Goal: Information Seeking & Learning: Compare options

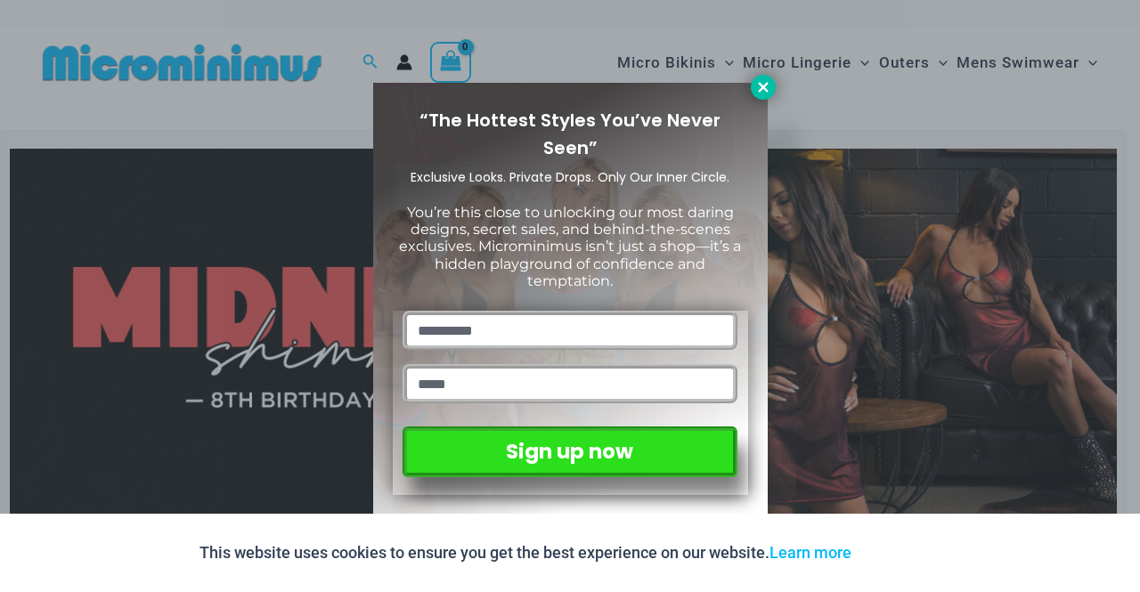
click at [755, 89] on icon at bounding box center [763, 87] width 16 height 16
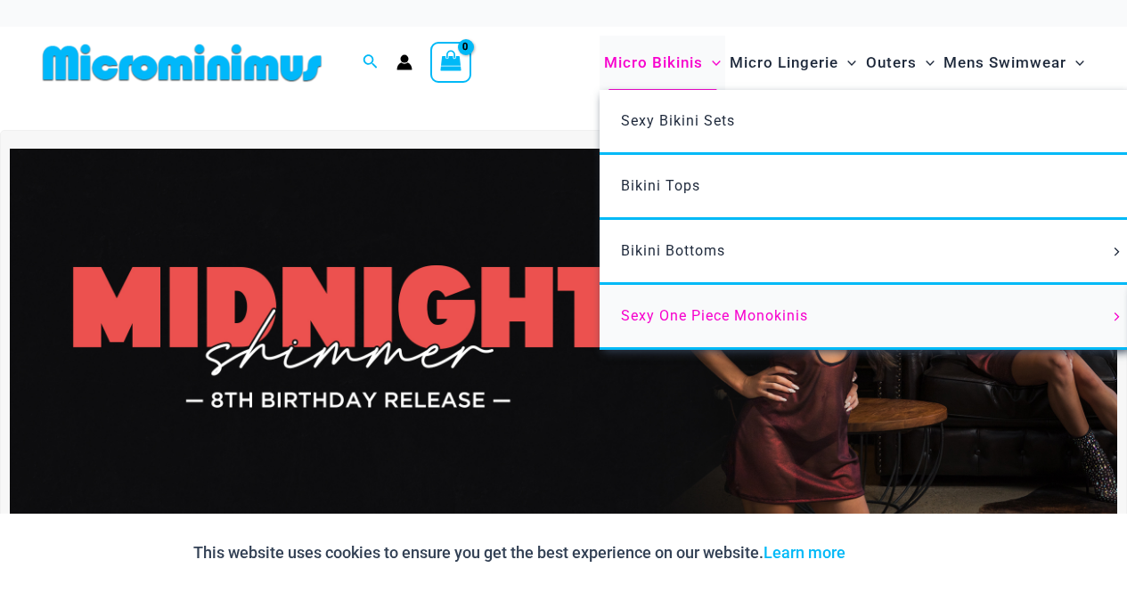
click at [667, 312] on span "Sexy One Piece Monokinis" at bounding box center [714, 315] width 187 height 17
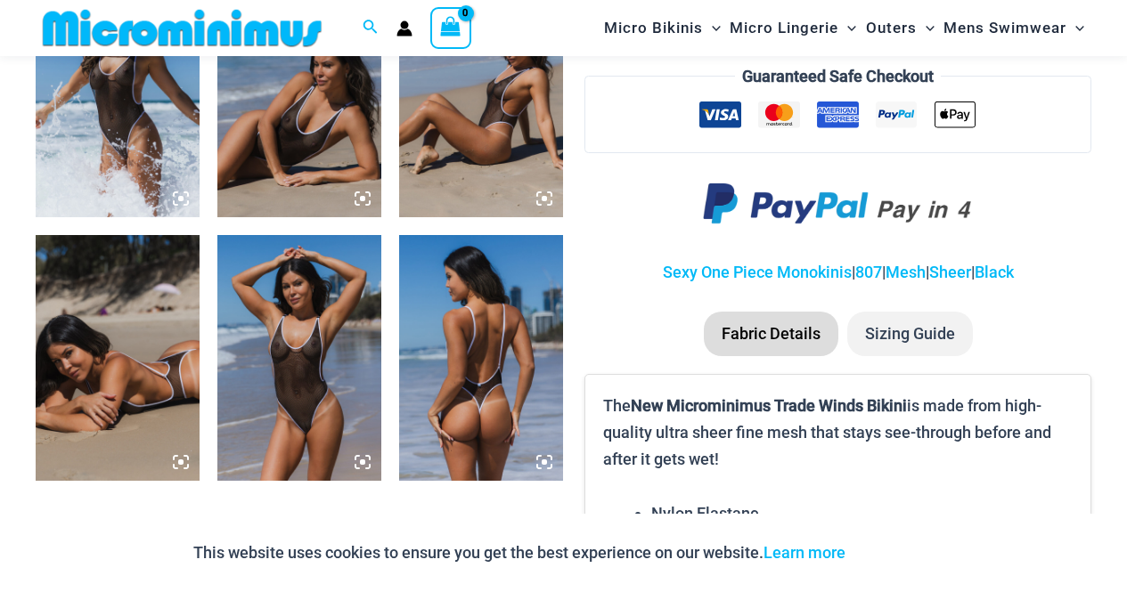
scroll to position [1286, 0]
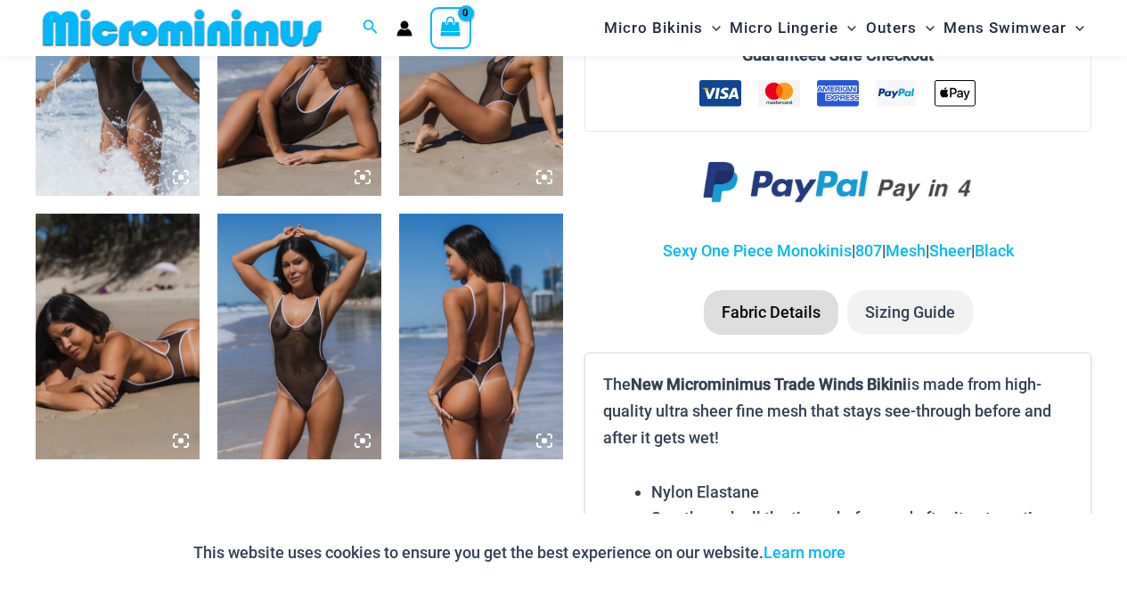
click at [364, 443] on icon at bounding box center [362, 440] width 5 height 5
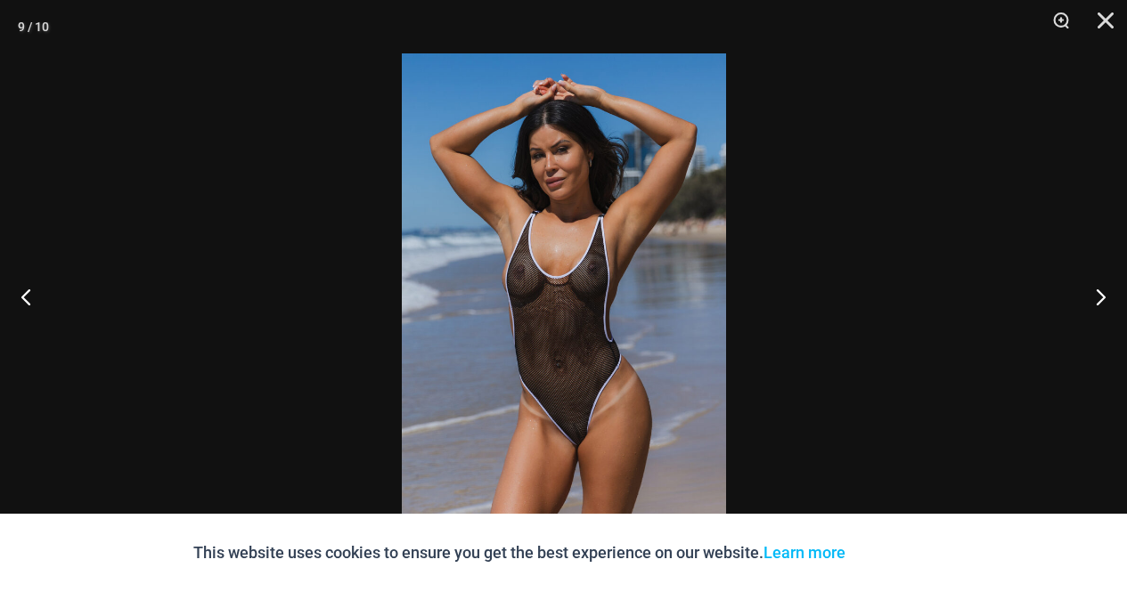
click at [582, 369] on img at bounding box center [564, 295] width 324 height 485
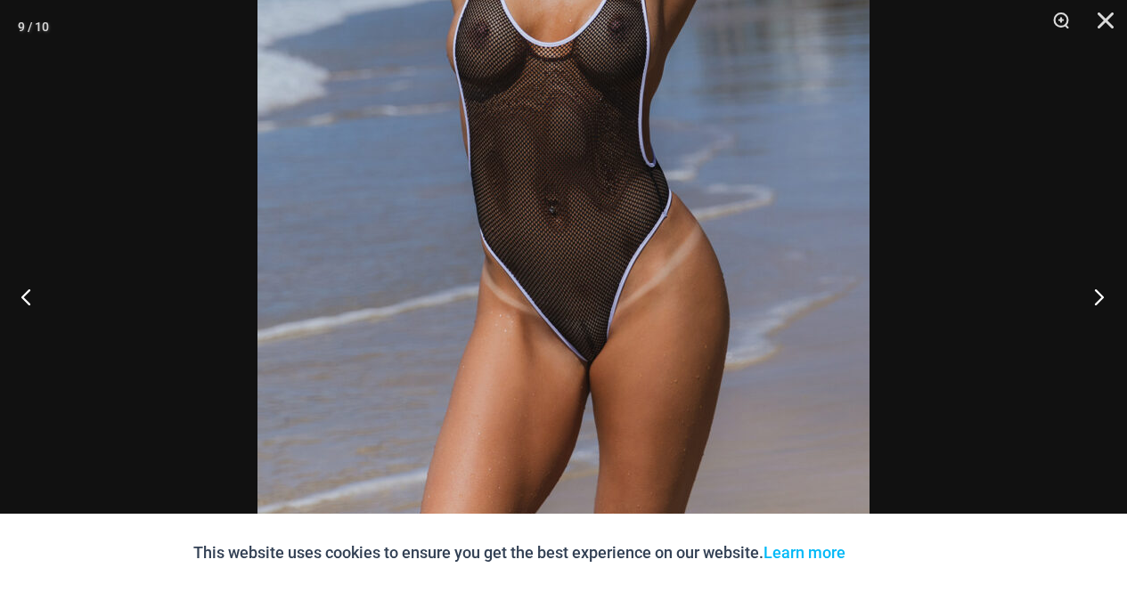
click at [1098, 288] on button "Next" at bounding box center [1093, 296] width 67 height 89
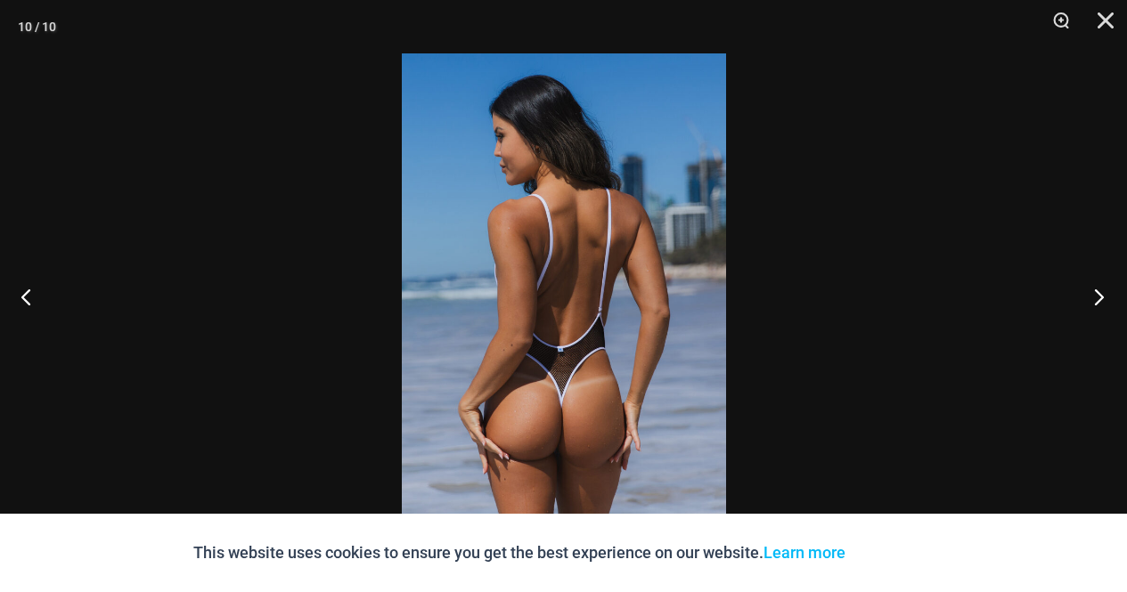
click at [1098, 288] on button "Next" at bounding box center [1093, 296] width 67 height 89
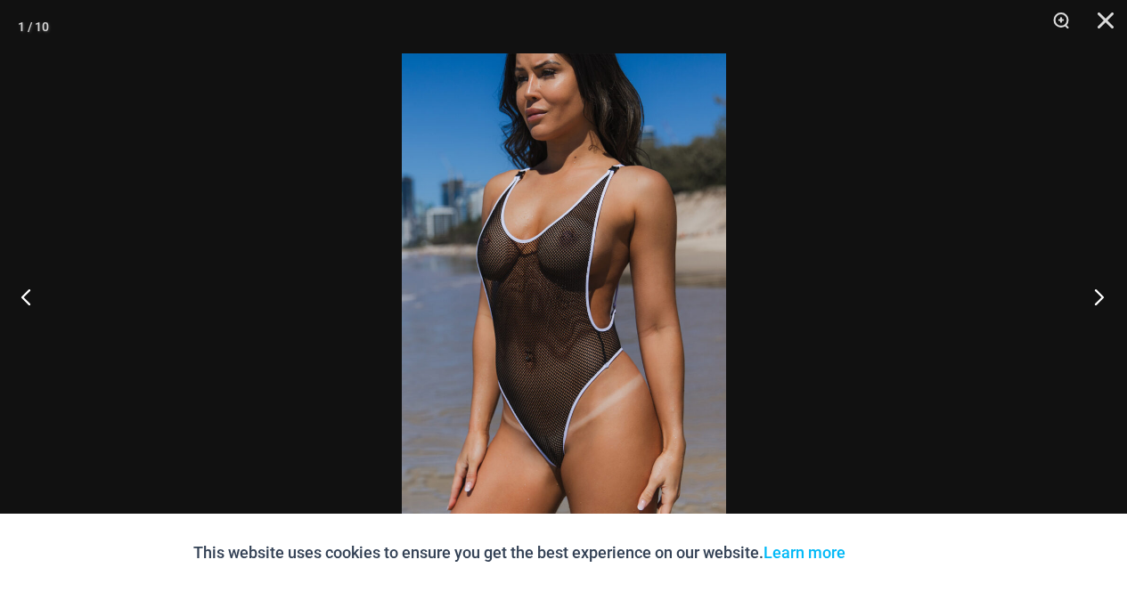
click at [1098, 288] on button "Next" at bounding box center [1093, 296] width 67 height 89
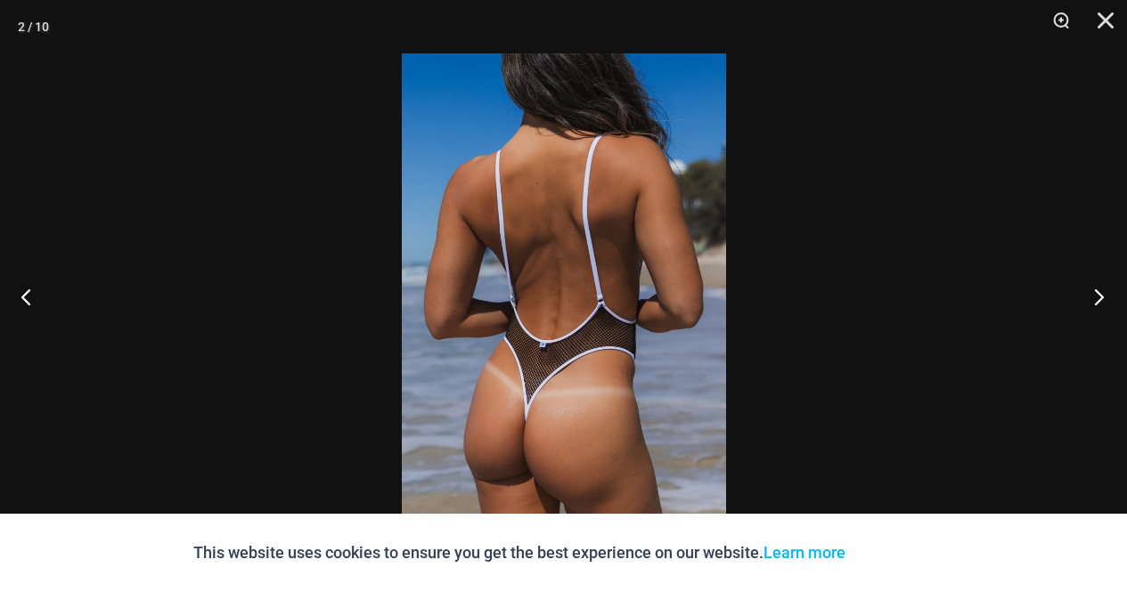
click at [1098, 288] on button "Next" at bounding box center [1093, 296] width 67 height 89
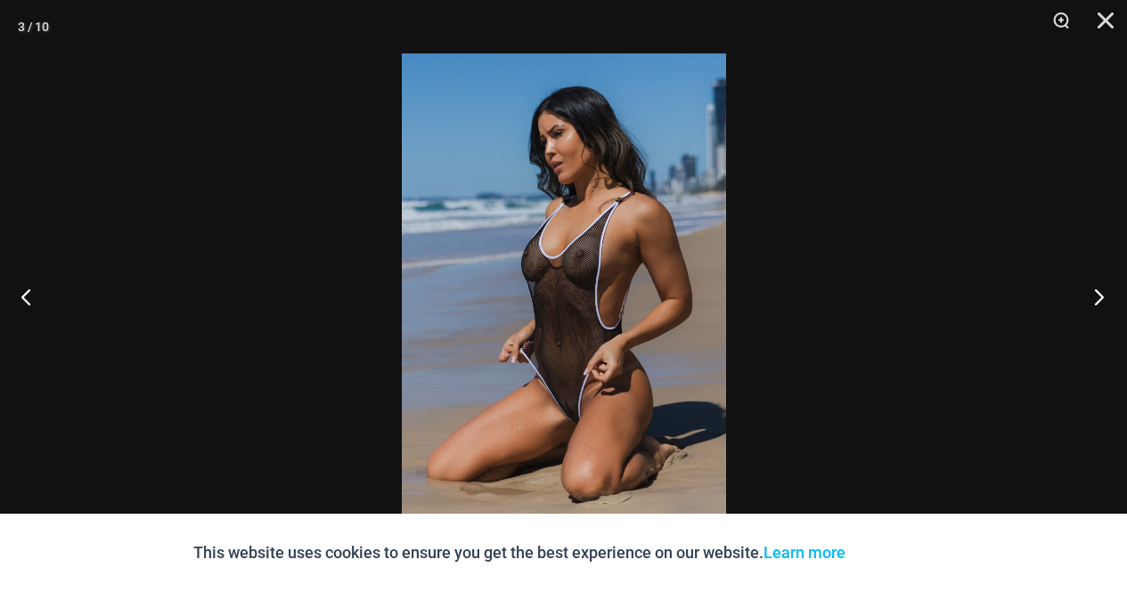
click at [1098, 288] on button "Next" at bounding box center [1093, 296] width 67 height 89
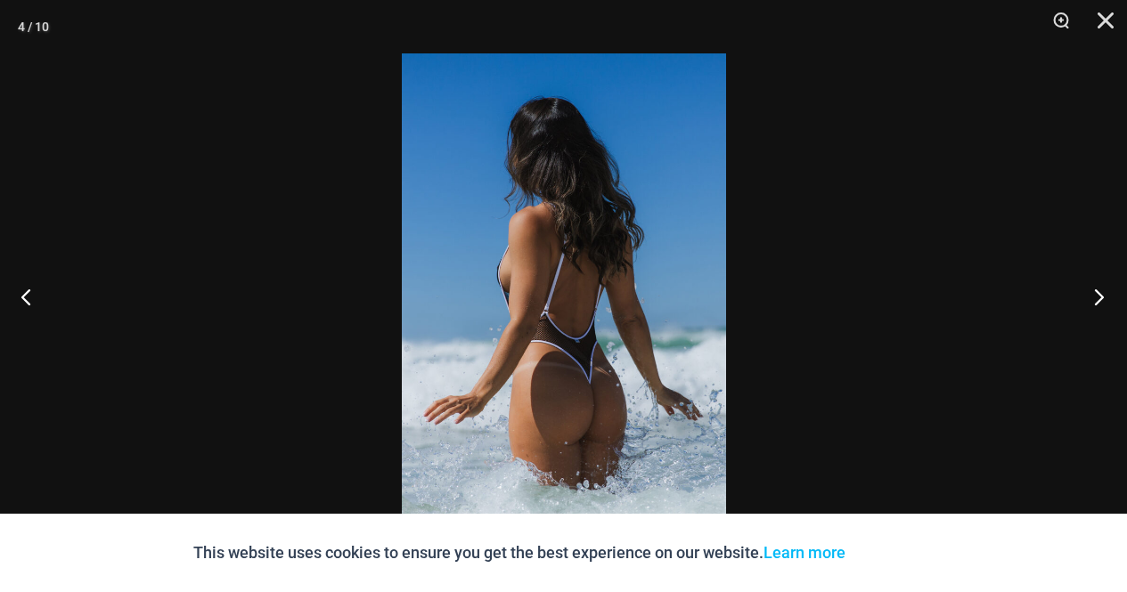
click at [1098, 288] on button "Next" at bounding box center [1093, 296] width 67 height 89
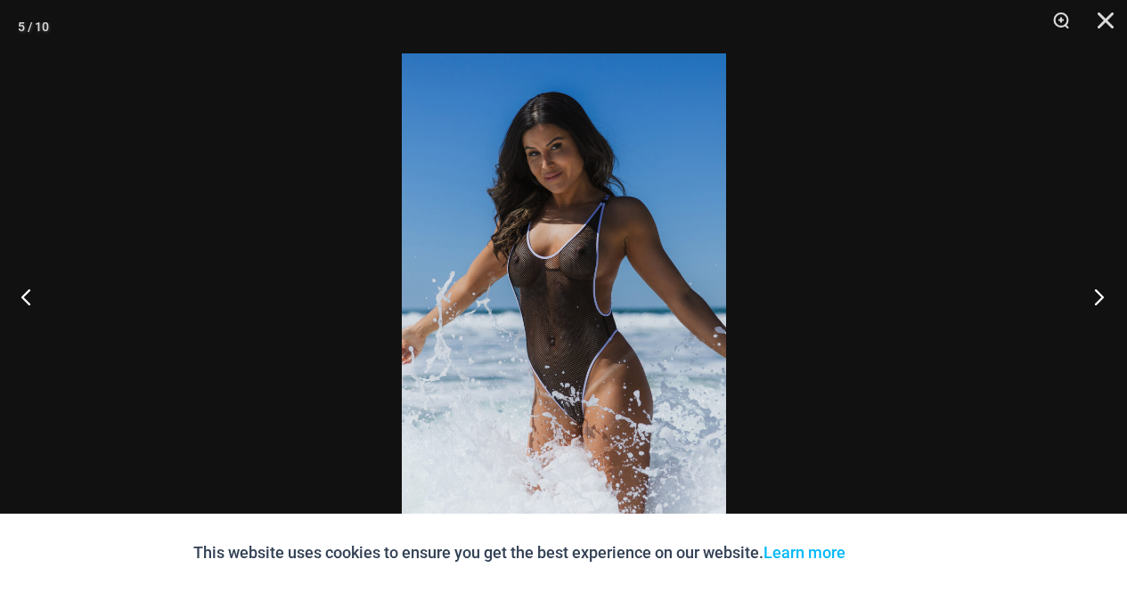
click at [1098, 288] on button "Next" at bounding box center [1093, 296] width 67 height 89
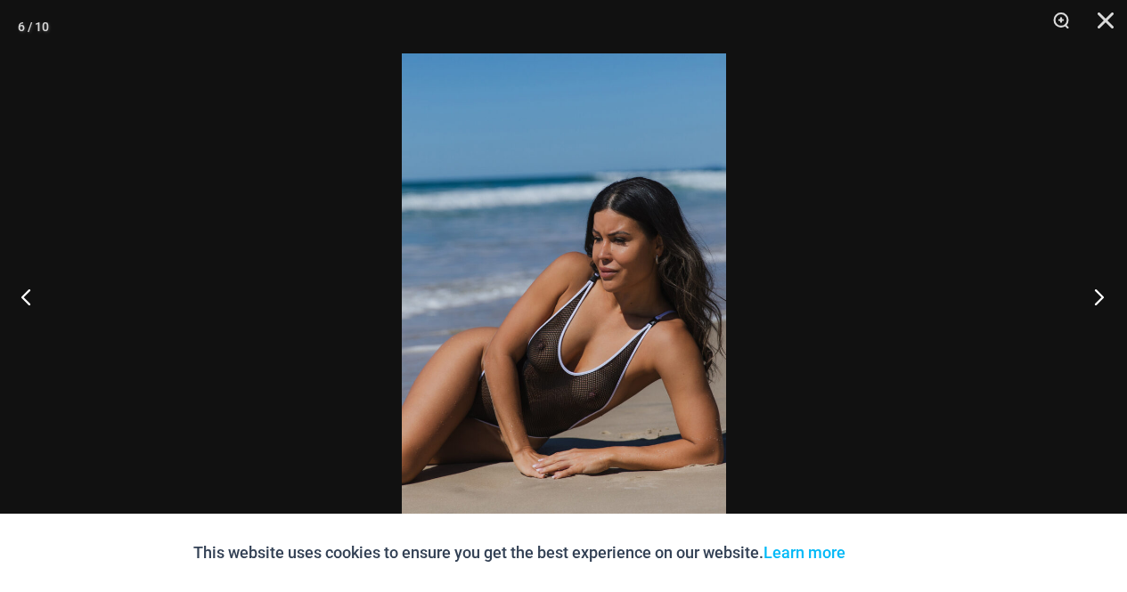
click at [1098, 288] on button "Next" at bounding box center [1093, 296] width 67 height 89
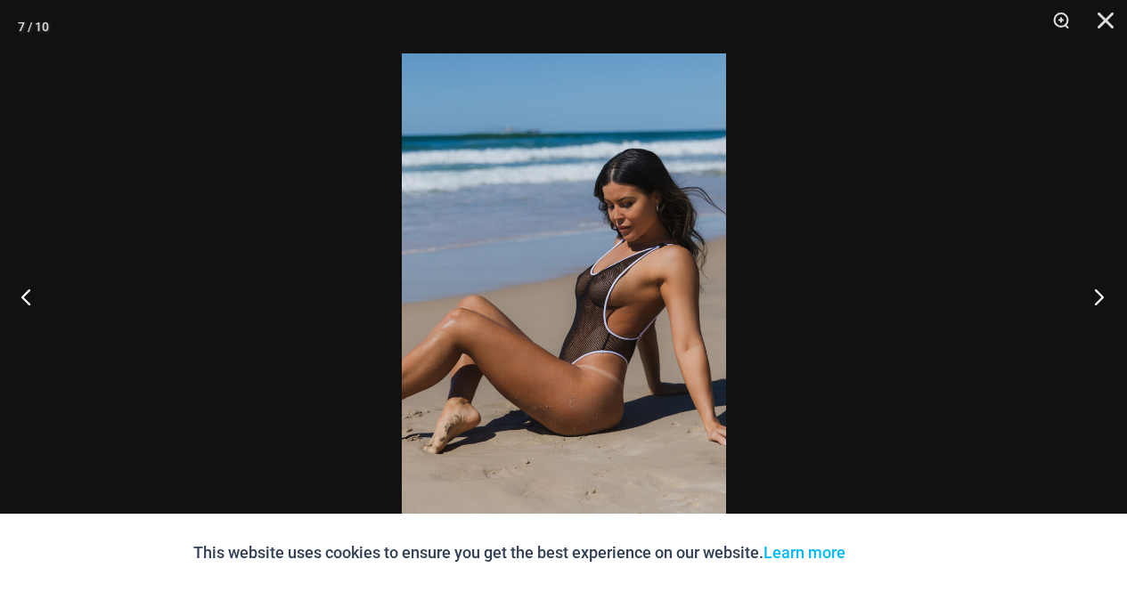
click at [1098, 288] on button "Next" at bounding box center [1093, 296] width 67 height 89
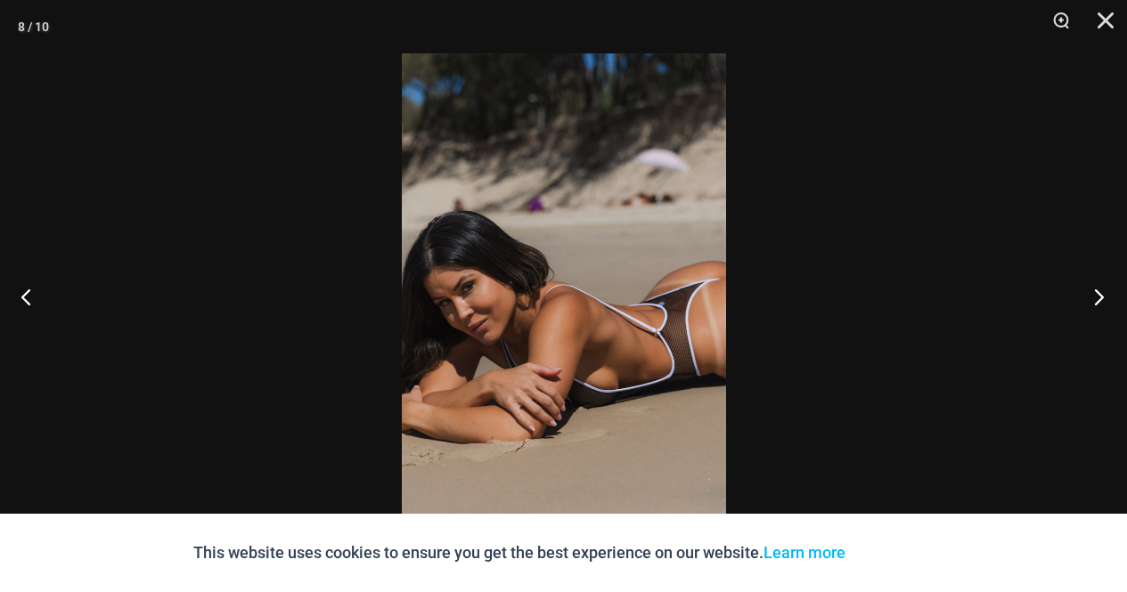
click at [1098, 288] on button "Next" at bounding box center [1093, 296] width 67 height 89
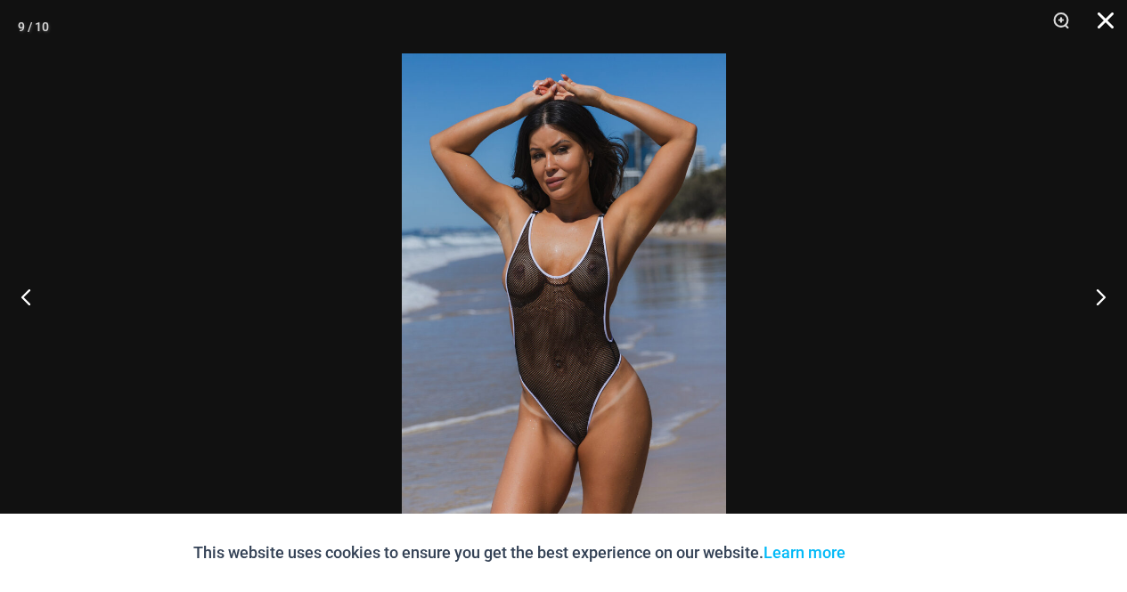
click at [1101, 6] on button "Close" at bounding box center [1099, 26] width 45 height 53
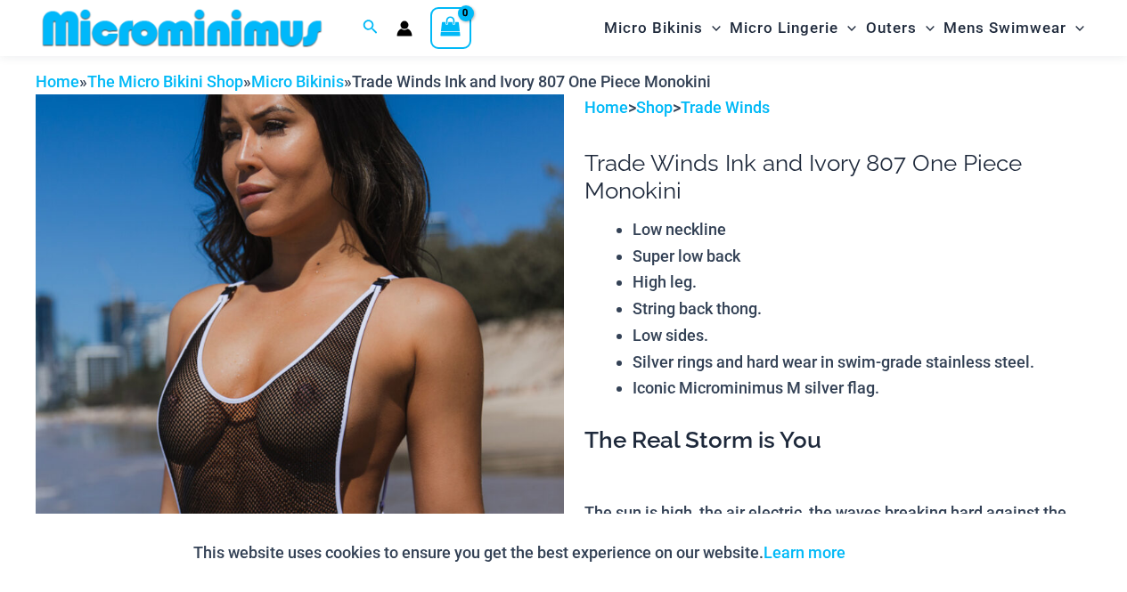
scroll to position [0, 0]
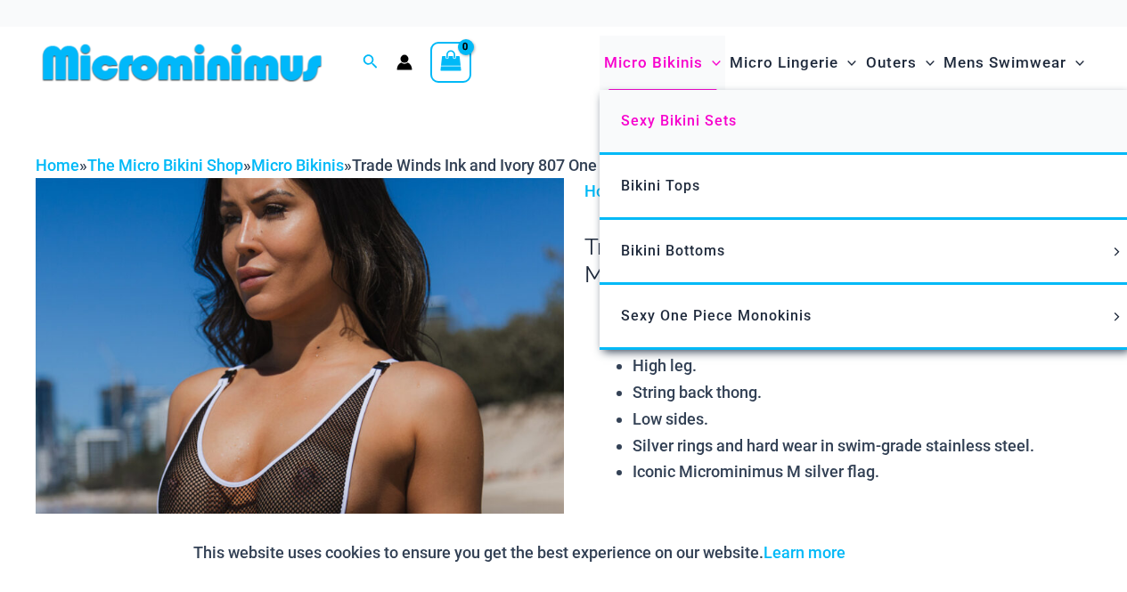
click at [690, 118] on span "Sexy Bikini Sets" at bounding box center [679, 120] width 116 height 17
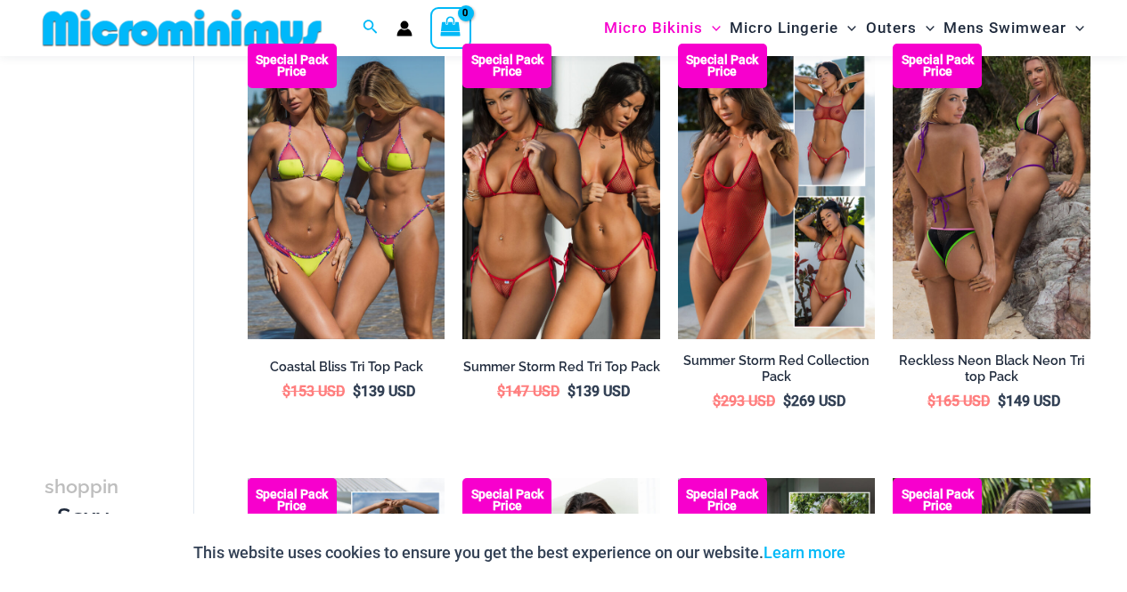
scroll to position [1424, 0]
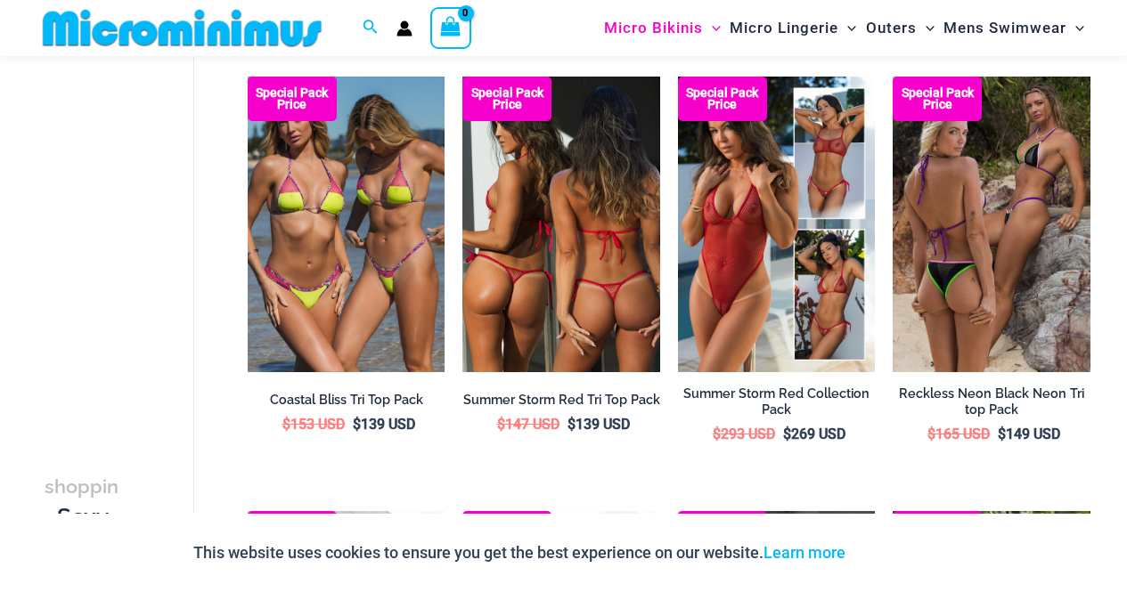
click at [605, 257] on img at bounding box center [561, 225] width 198 height 296
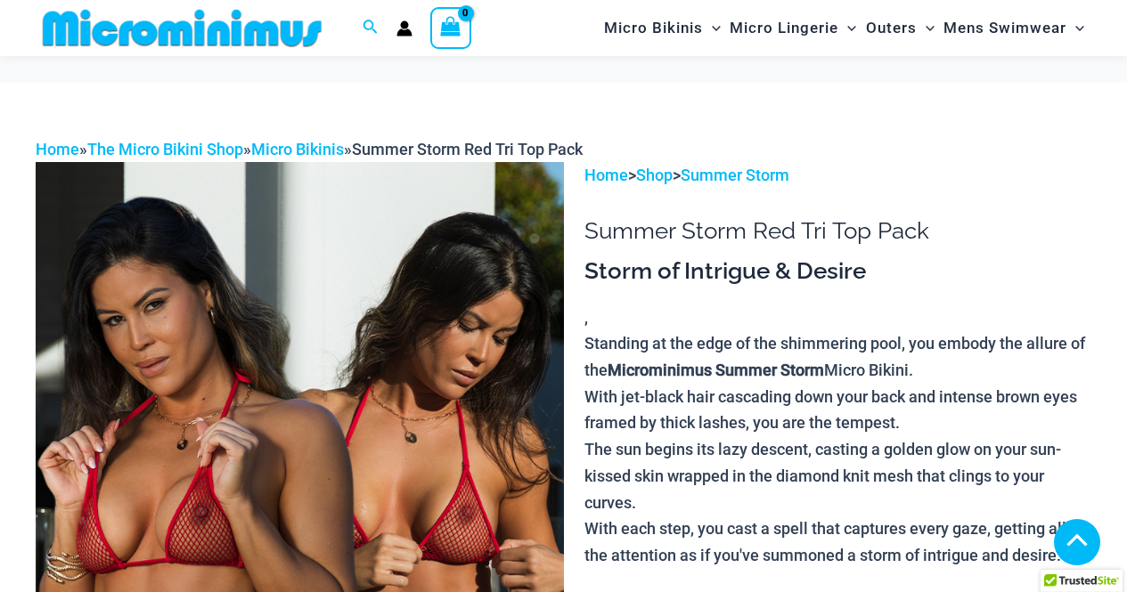
scroll to position [640, 0]
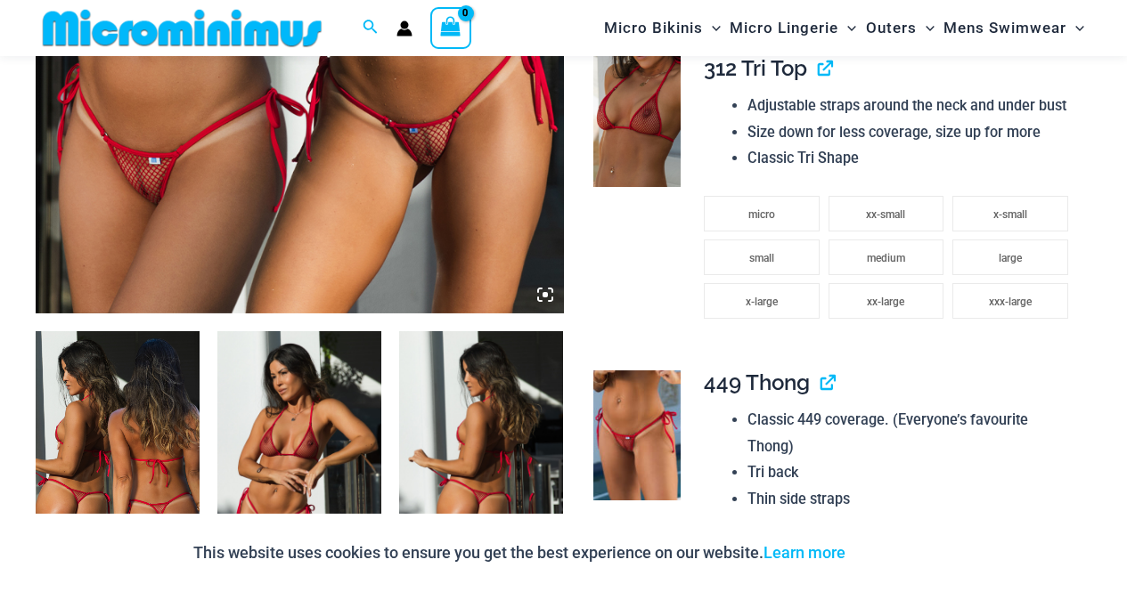
click at [545, 292] on icon at bounding box center [545, 295] width 16 height 16
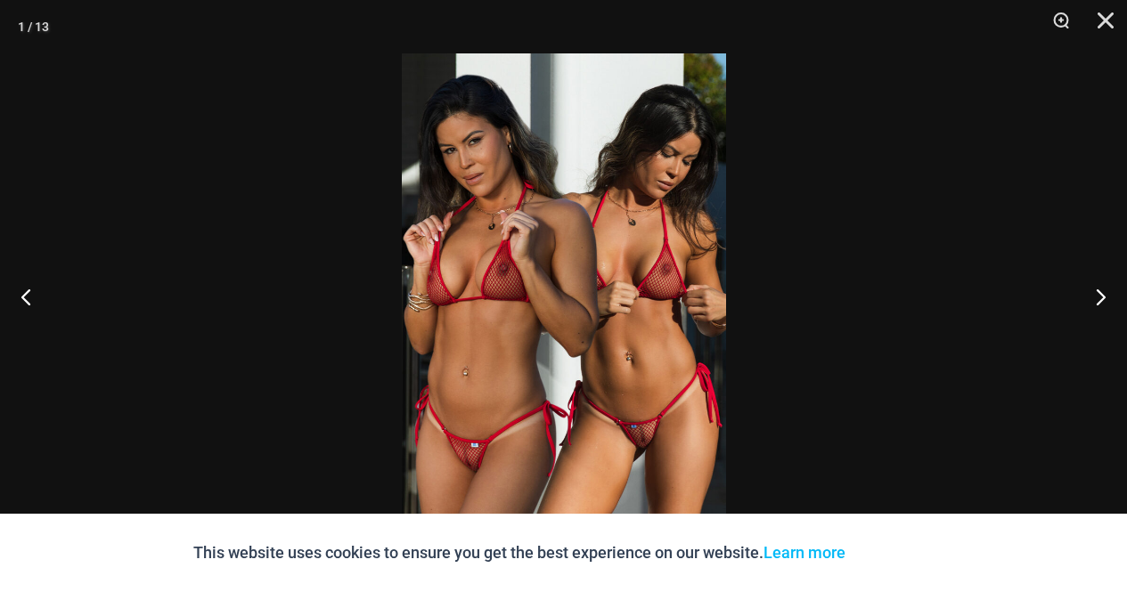
click at [632, 458] on img at bounding box center [564, 295] width 324 height 485
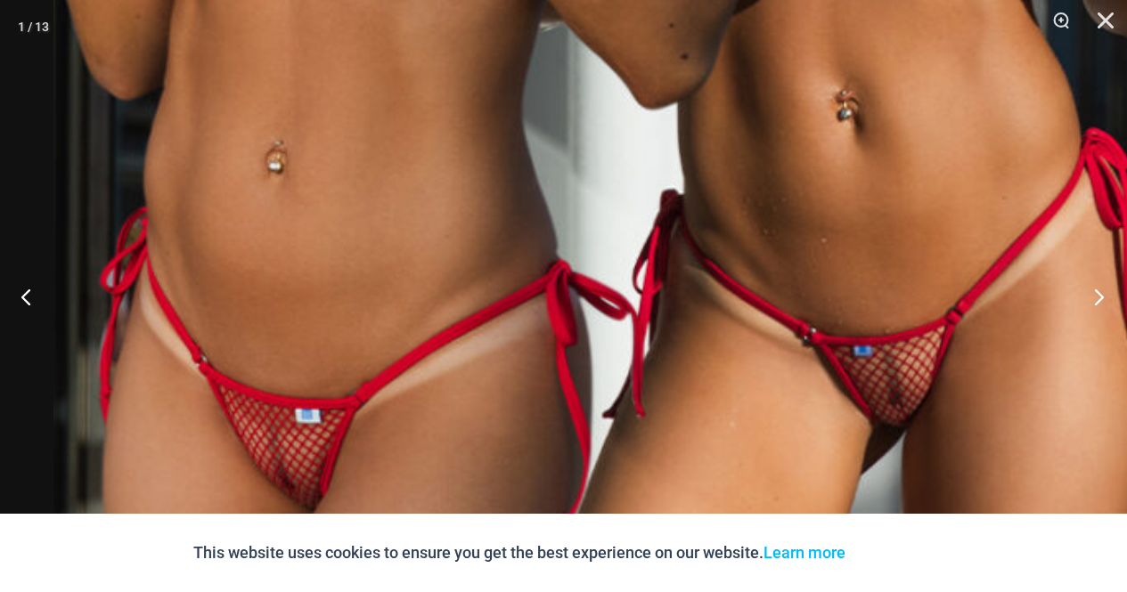
click at [1100, 291] on button "Next" at bounding box center [1093, 296] width 67 height 89
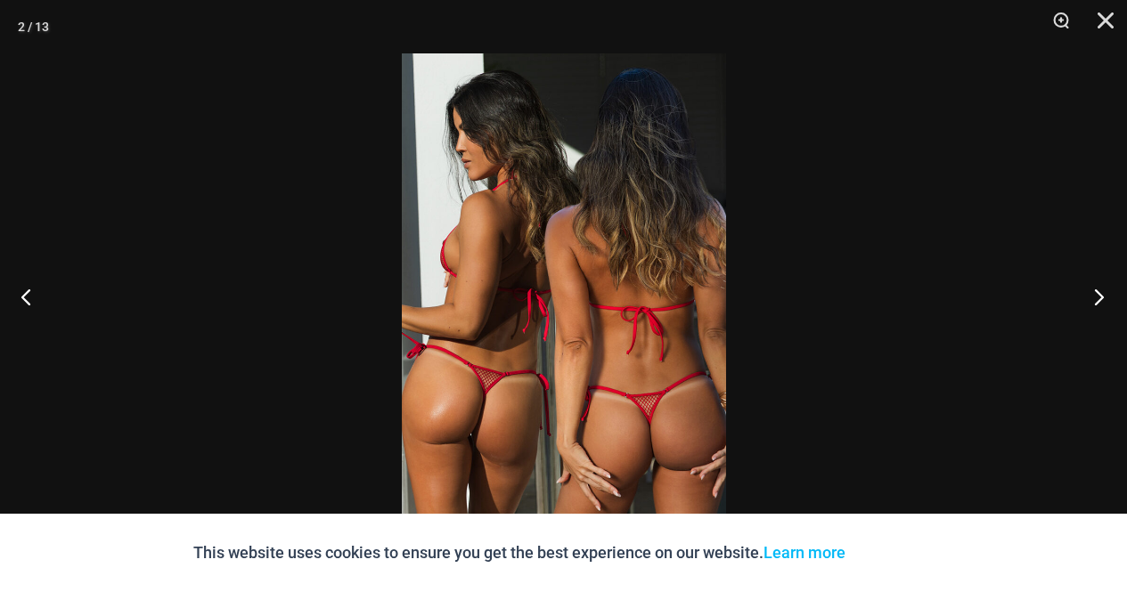
click at [1100, 291] on button "Next" at bounding box center [1093, 296] width 67 height 89
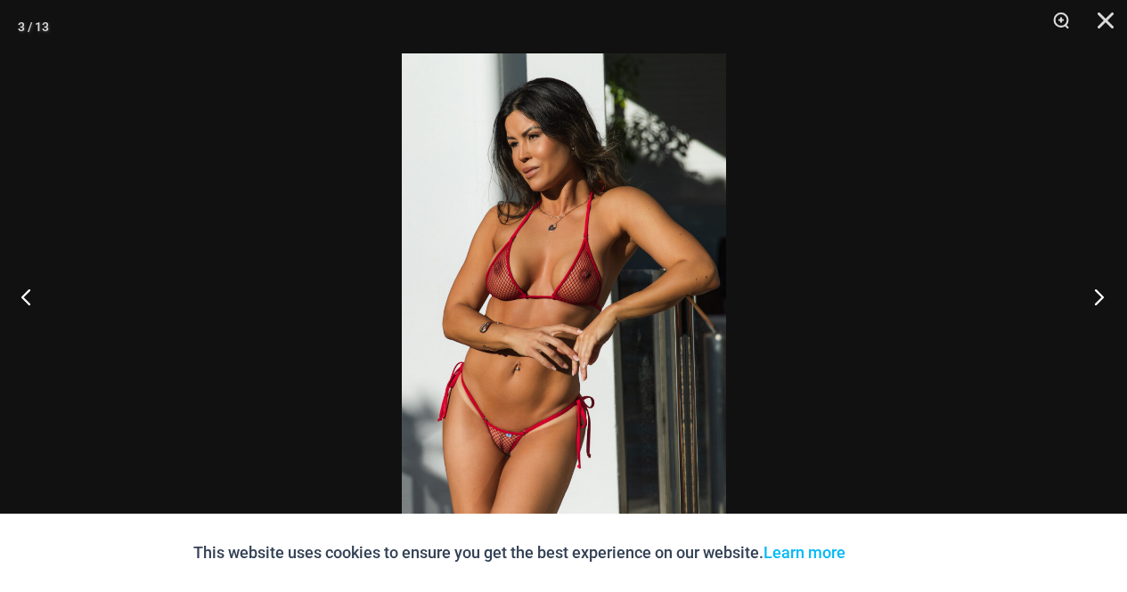
click at [1100, 291] on button "Next" at bounding box center [1093, 296] width 67 height 89
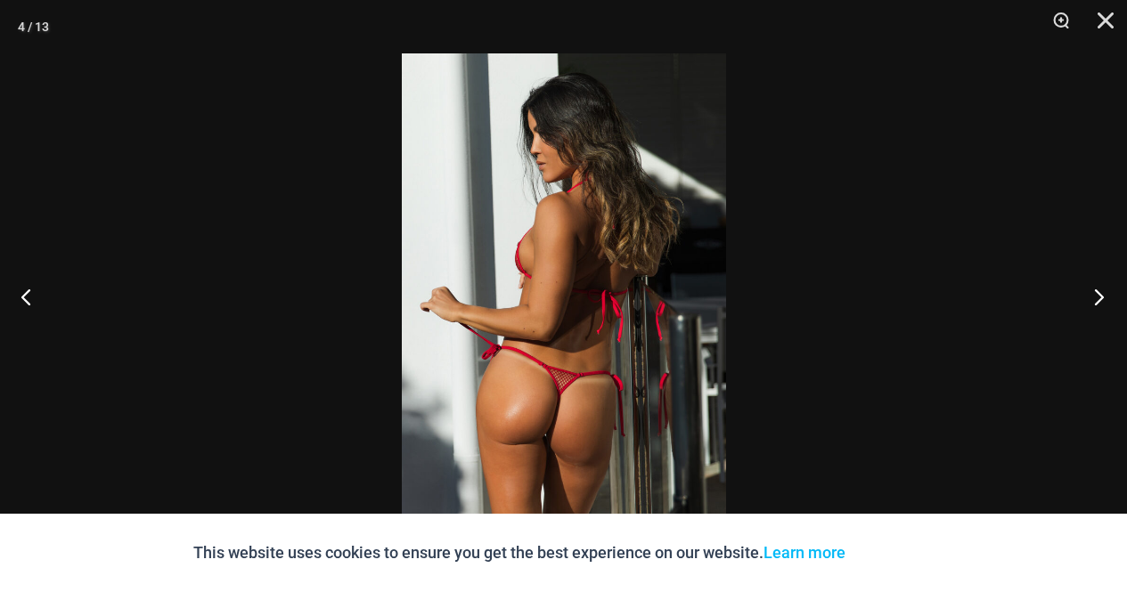
click at [1100, 291] on button "Next" at bounding box center [1093, 296] width 67 height 89
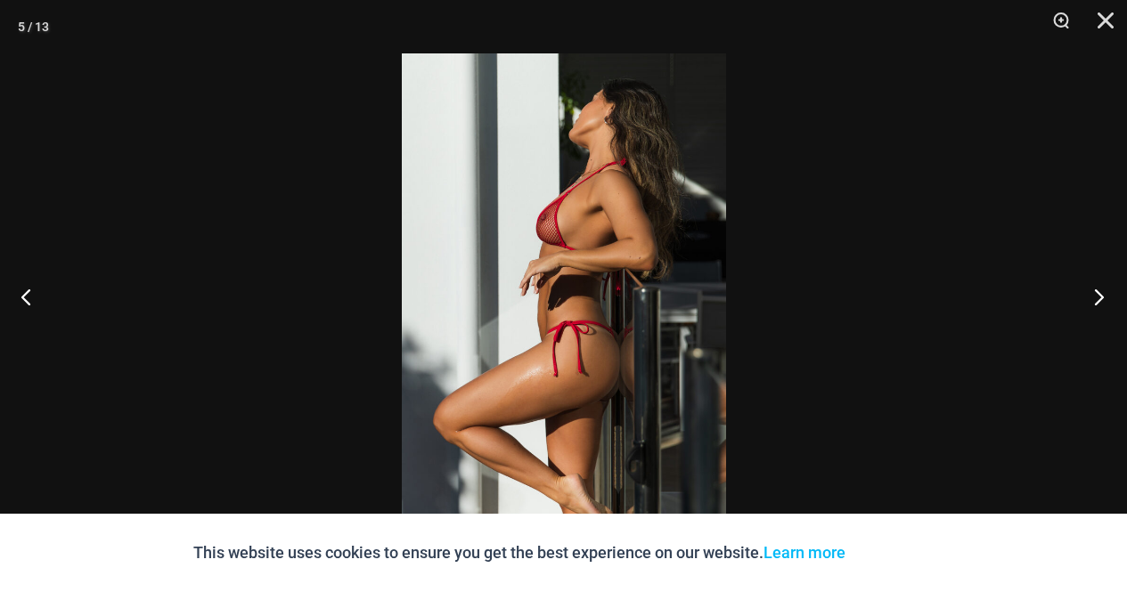
click at [1100, 291] on button "Next" at bounding box center [1093, 296] width 67 height 89
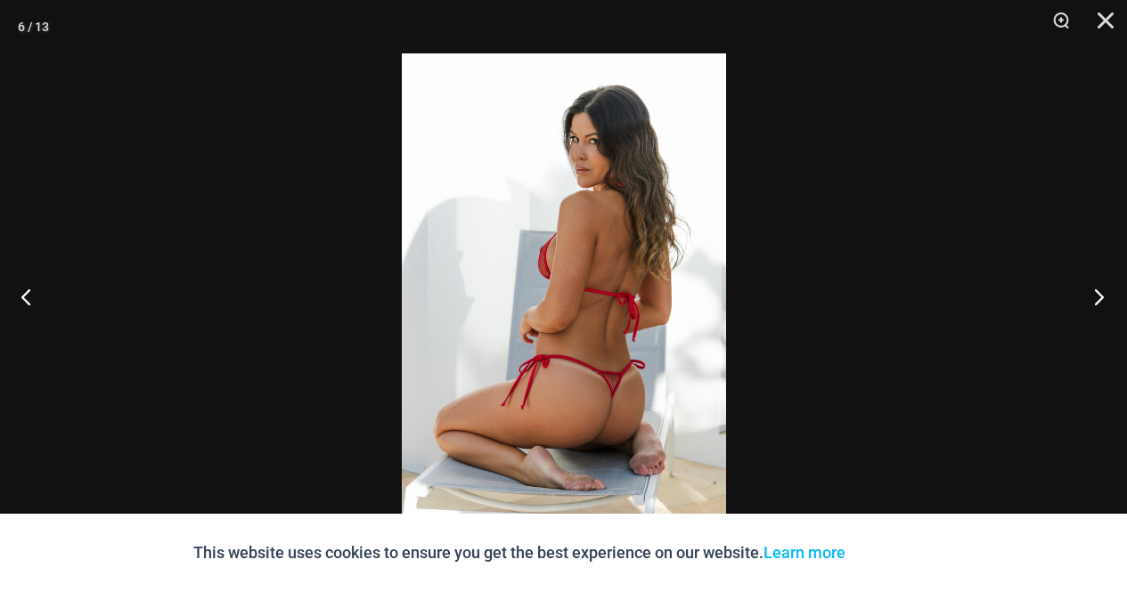
click at [1100, 291] on button "Next" at bounding box center [1093, 296] width 67 height 89
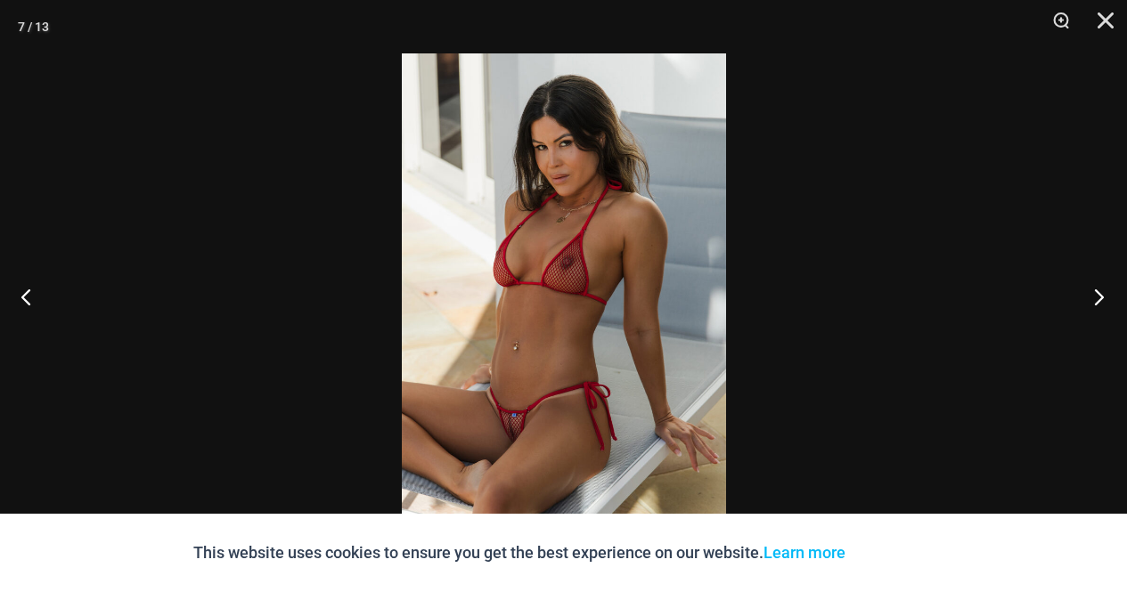
click at [1100, 291] on button "Next" at bounding box center [1093, 296] width 67 height 89
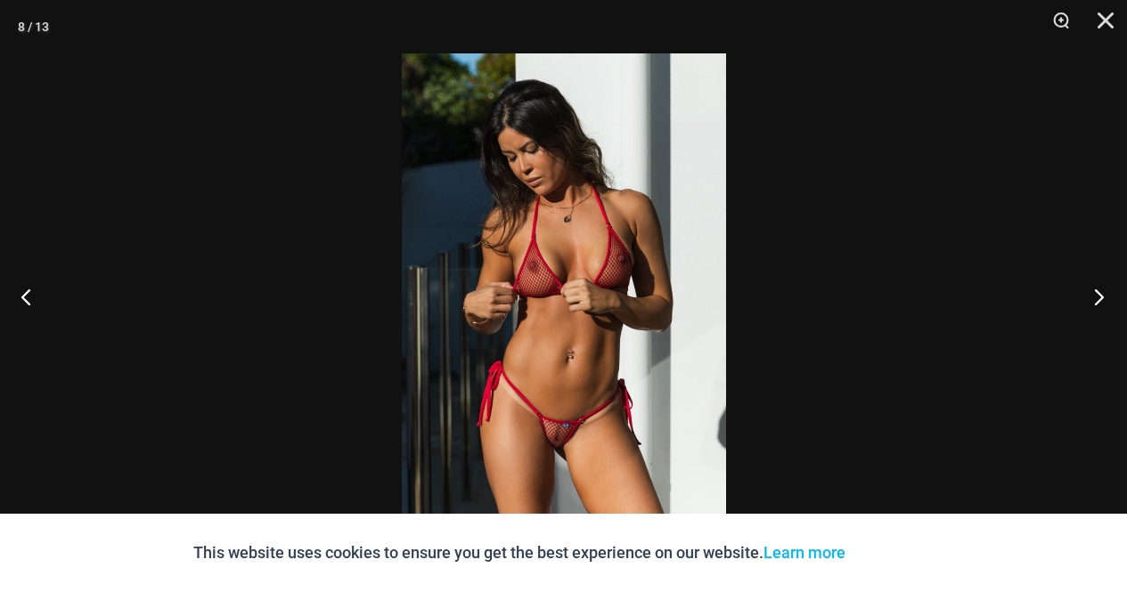
click at [1100, 291] on button "Next" at bounding box center [1093, 296] width 67 height 89
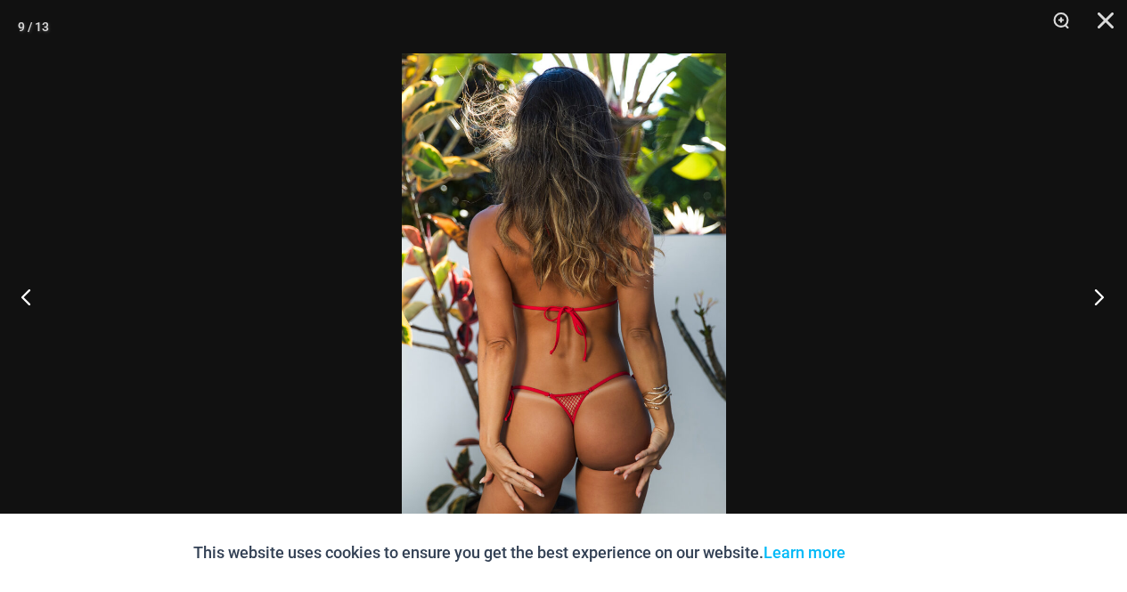
click at [1100, 291] on button "Next" at bounding box center [1093, 296] width 67 height 89
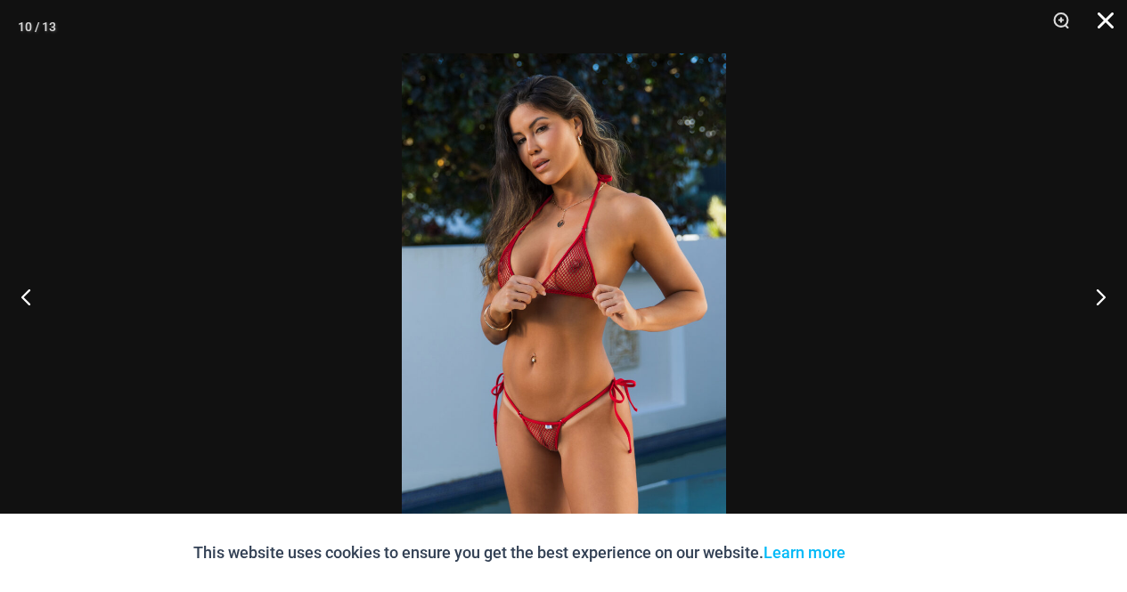
click at [1103, 15] on button "Close" at bounding box center [1099, 26] width 45 height 53
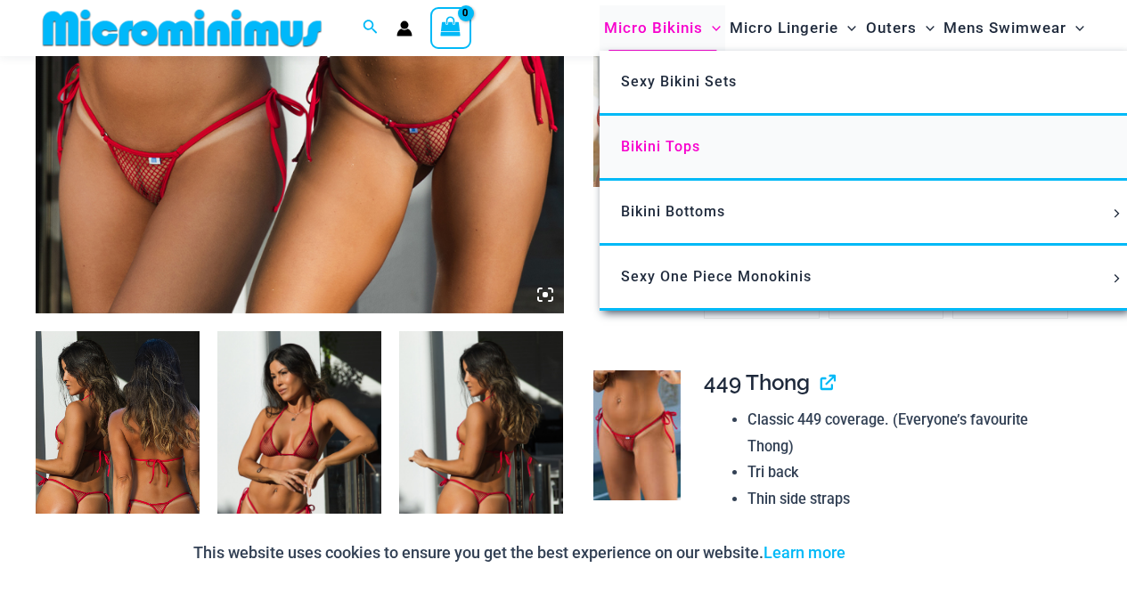
click at [670, 143] on span "Bikini Tops" at bounding box center [660, 146] width 79 height 17
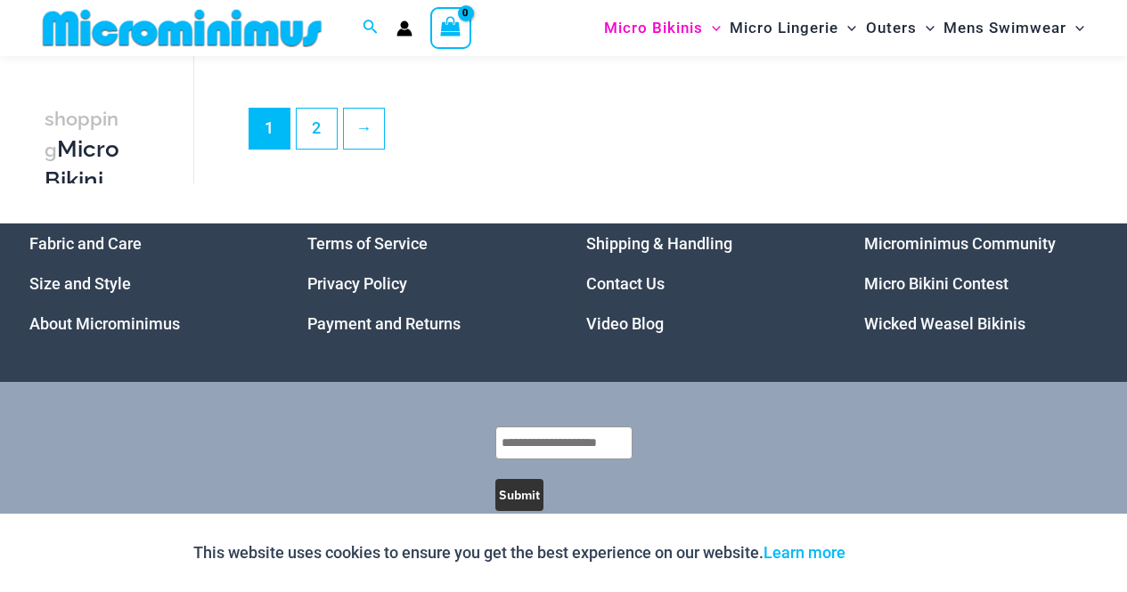
scroll to position [4534, 0]
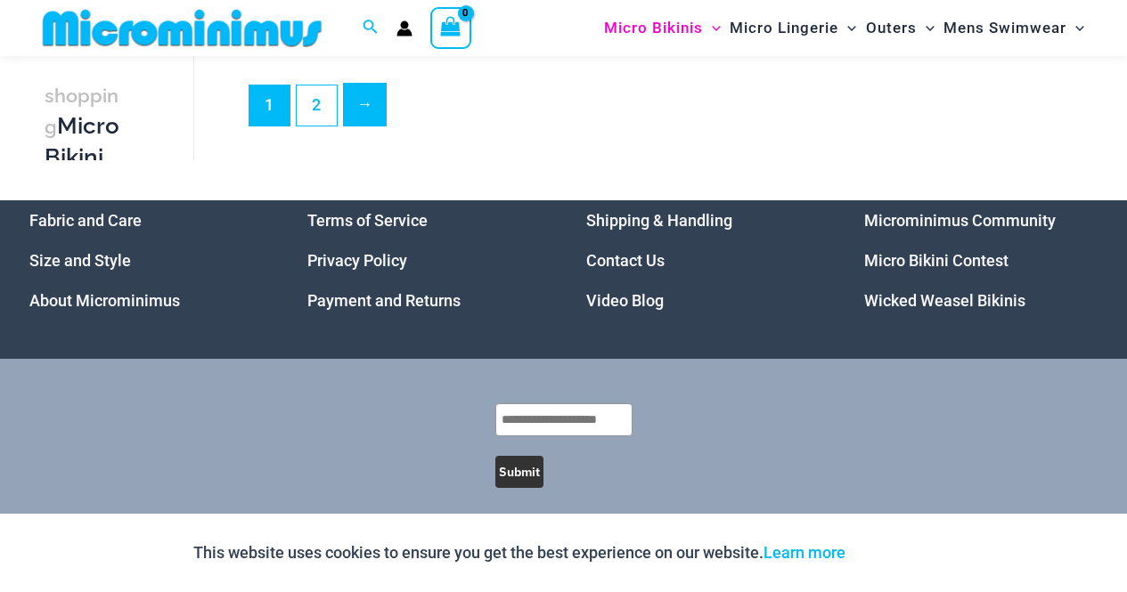
click at [370, 88] on link "→" at bounding box center [365, 105] width 42 height 42
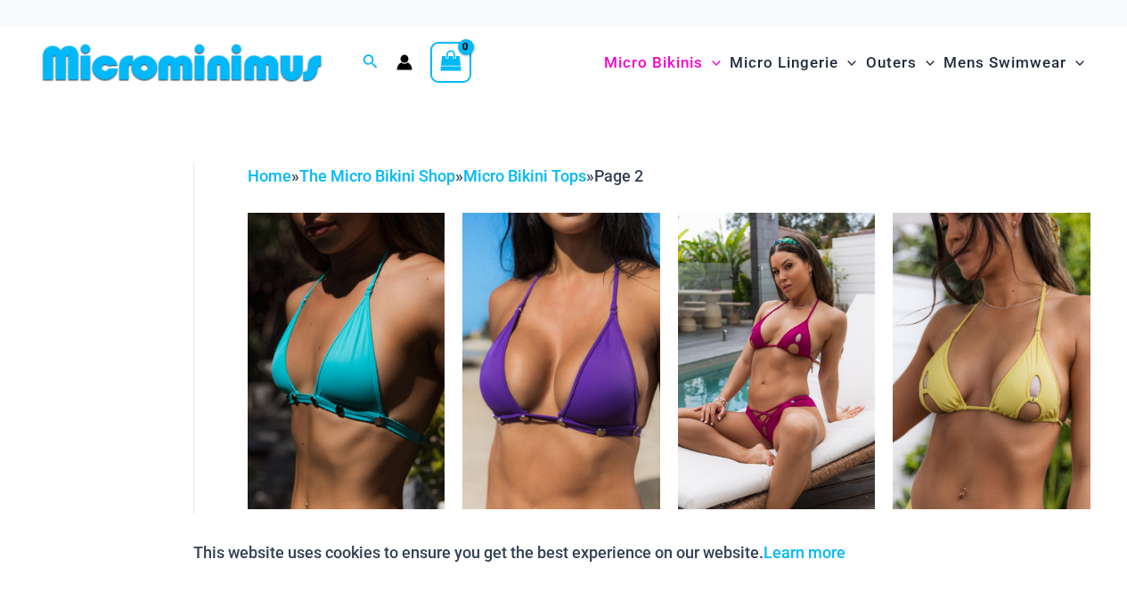
click at [844, 317] on img at bounding box center [777, 361] width 198 height 296
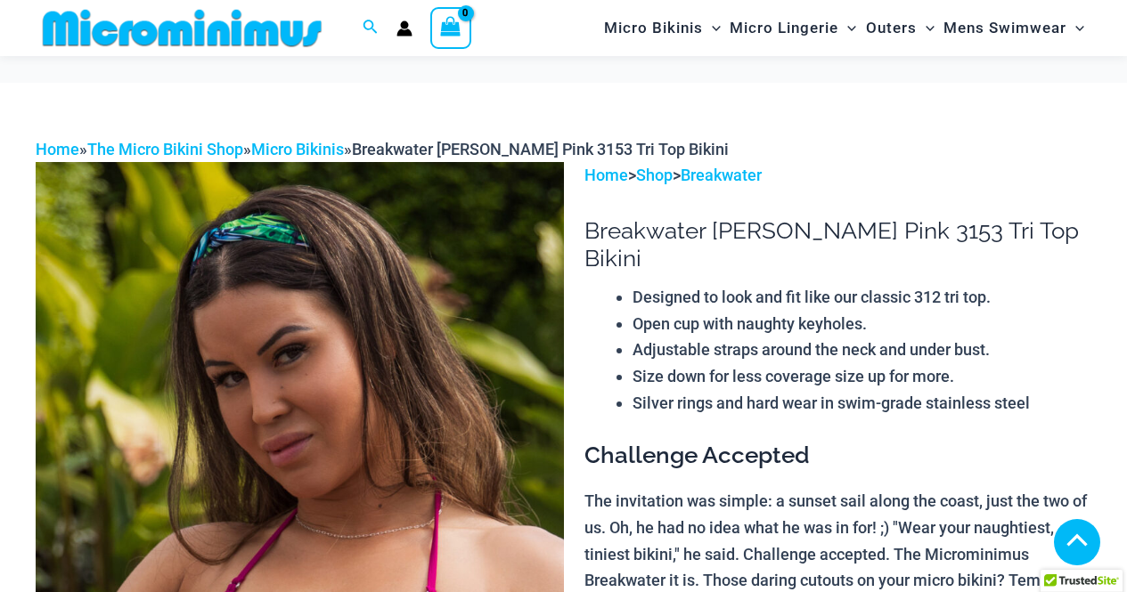
scroll to position [457, 0]
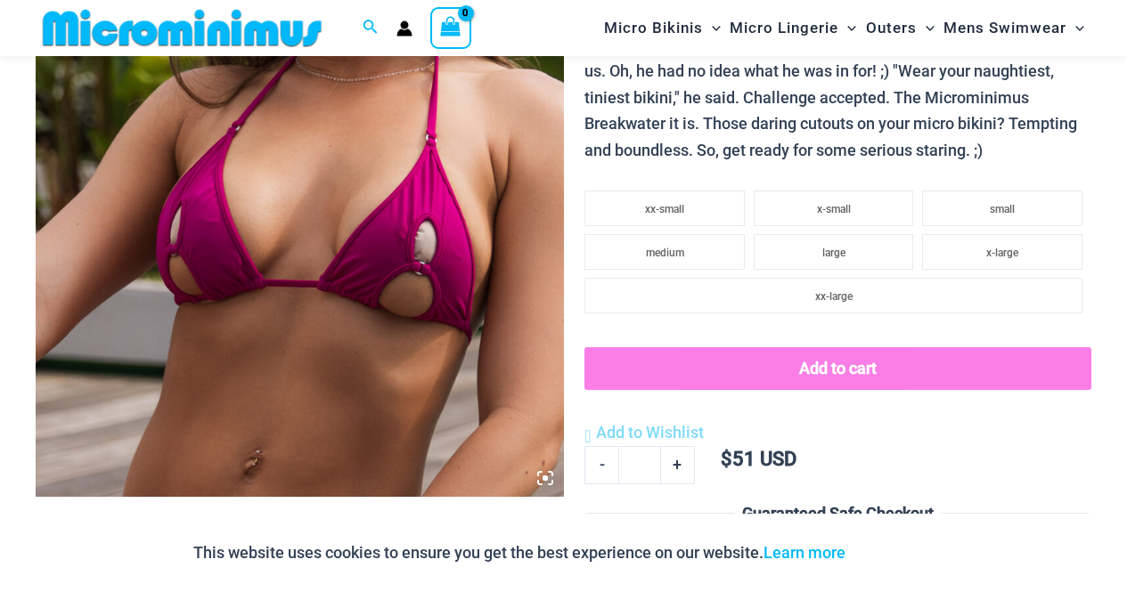
click at [538, 473] on icon at bounding box center [540, 474] width 4 height 4
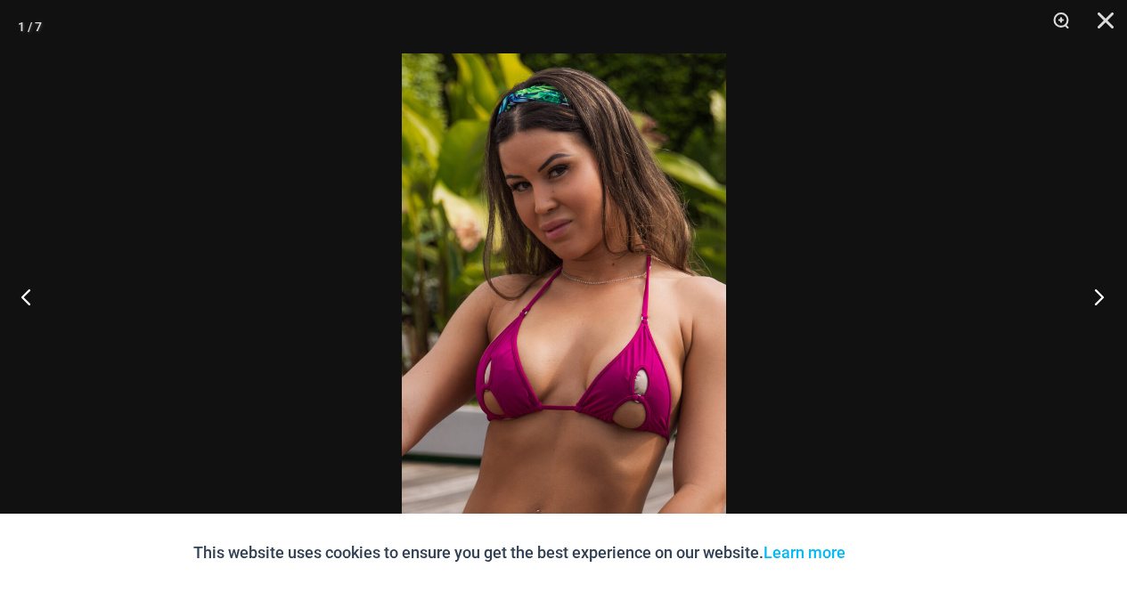
click at [1102, 297] on button "Next" at bounding box center [1093, 296] width 67 height 89
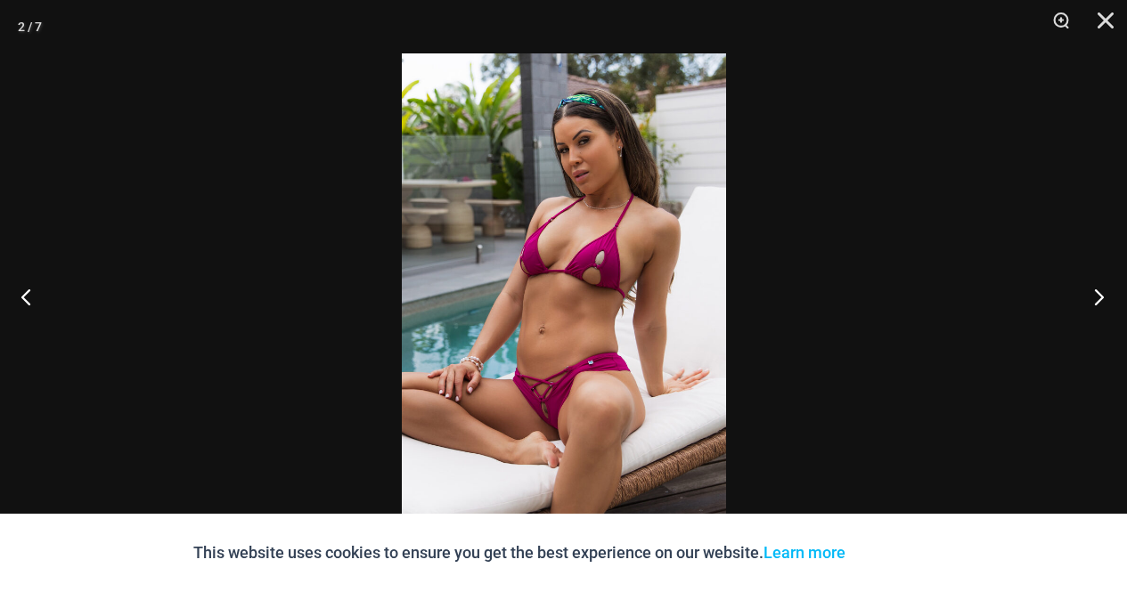
click at [1102, 297] on button "Next" at bounding box center [1093, 296] width 67 height 89
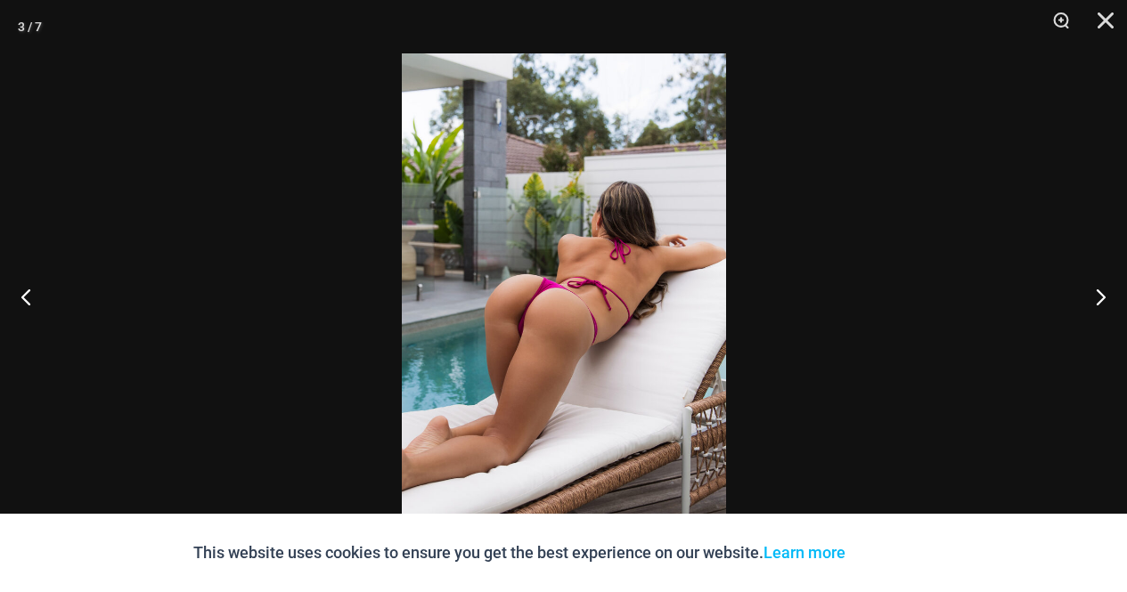
click at [511, 330] on img at bounding box center [564, 295] width 324 height 485
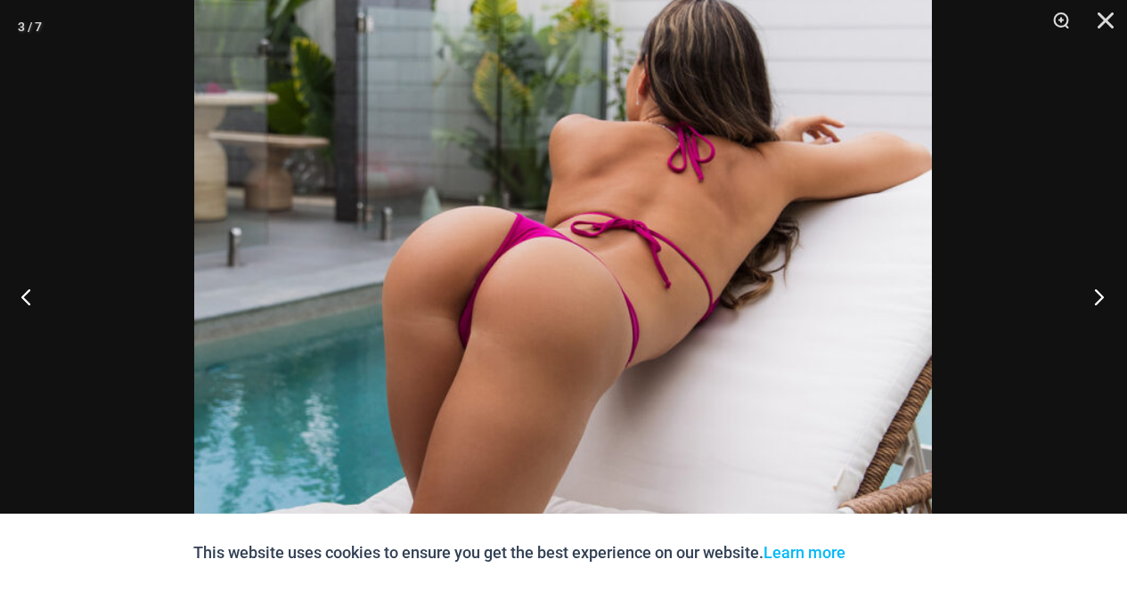
click at [1099, 298] on button "Next" at bounding box center [1093, 296] width 67 height 89
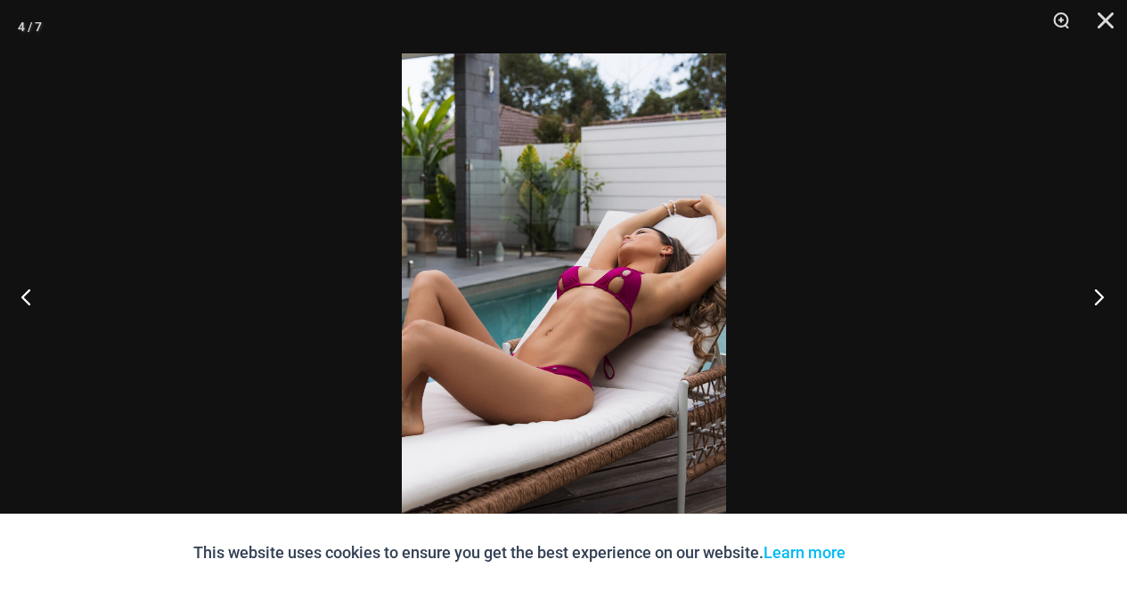
click at [1099, 298] on button "Next" at bounding box center [1093, 296] width 67 height 89
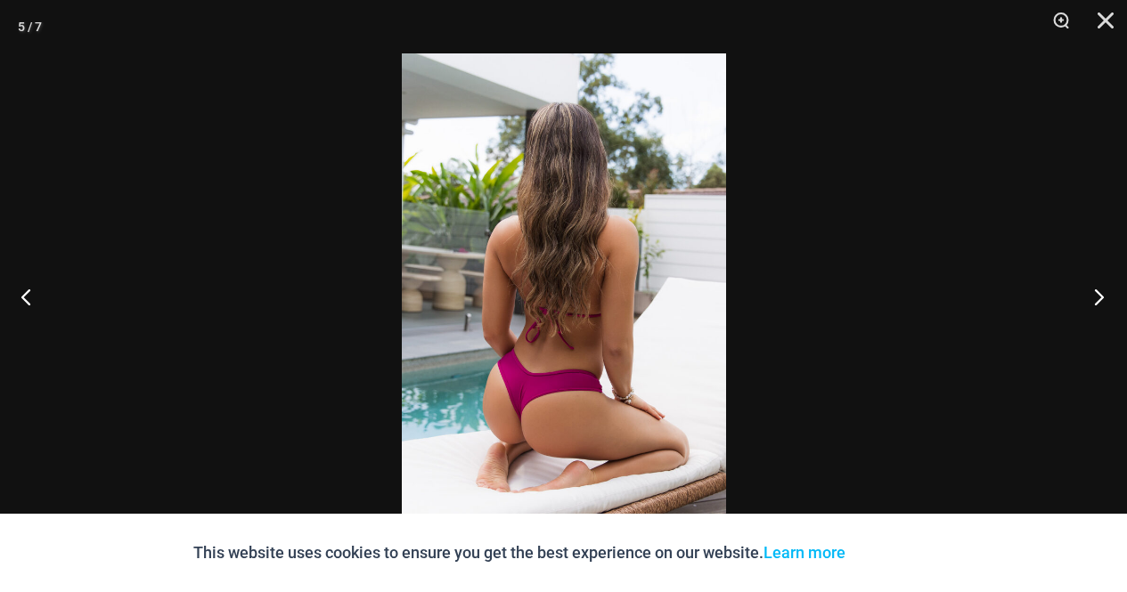
click at [1099, 298] on button "Next" at bounding box center [1093, 296] width 67 height 89
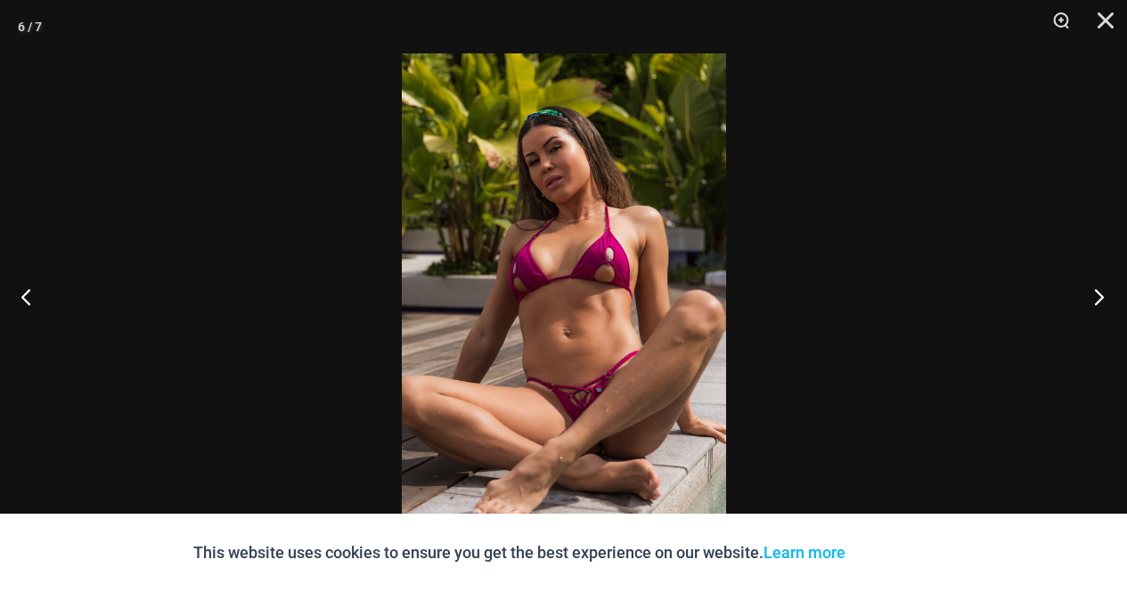
click at [1099, 298] on button "Next" at bounding box center [1093, 296] width 67 height 89
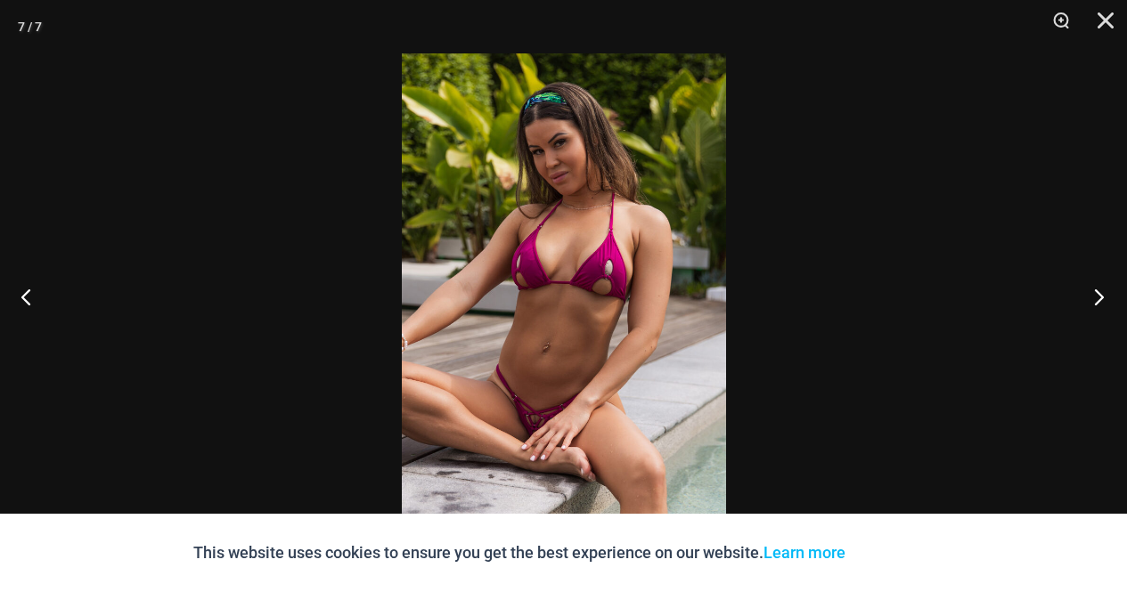
click at [1099, 298] on button "Next" at bounding box center [1093, 296] width 67 height 89
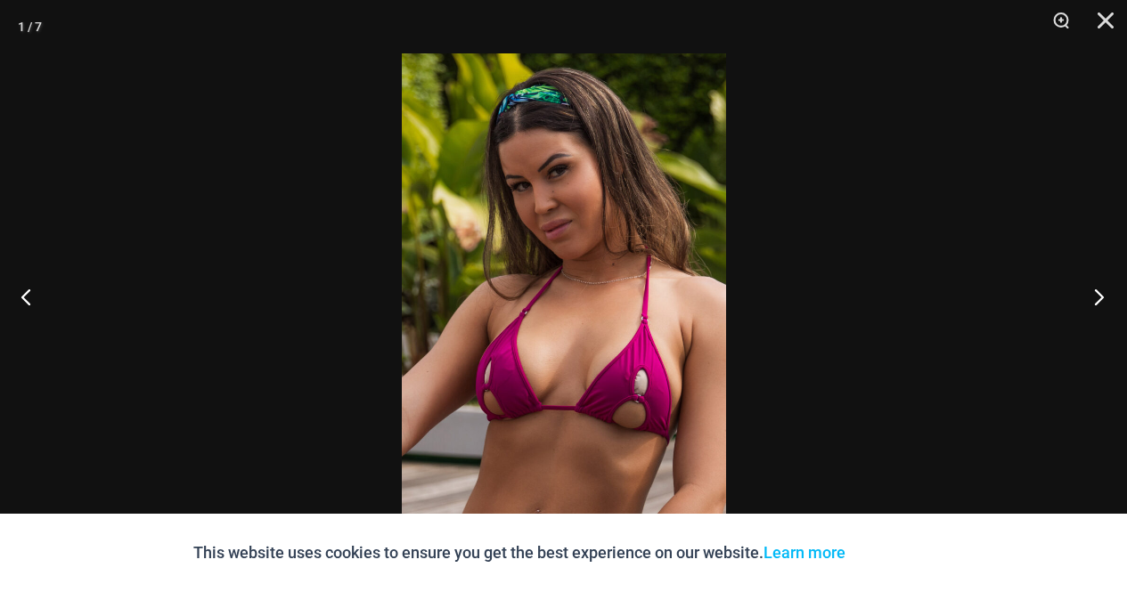
click at [1099, 298] on button "Next" at bounding box center [1093, 296] width 67 height 89
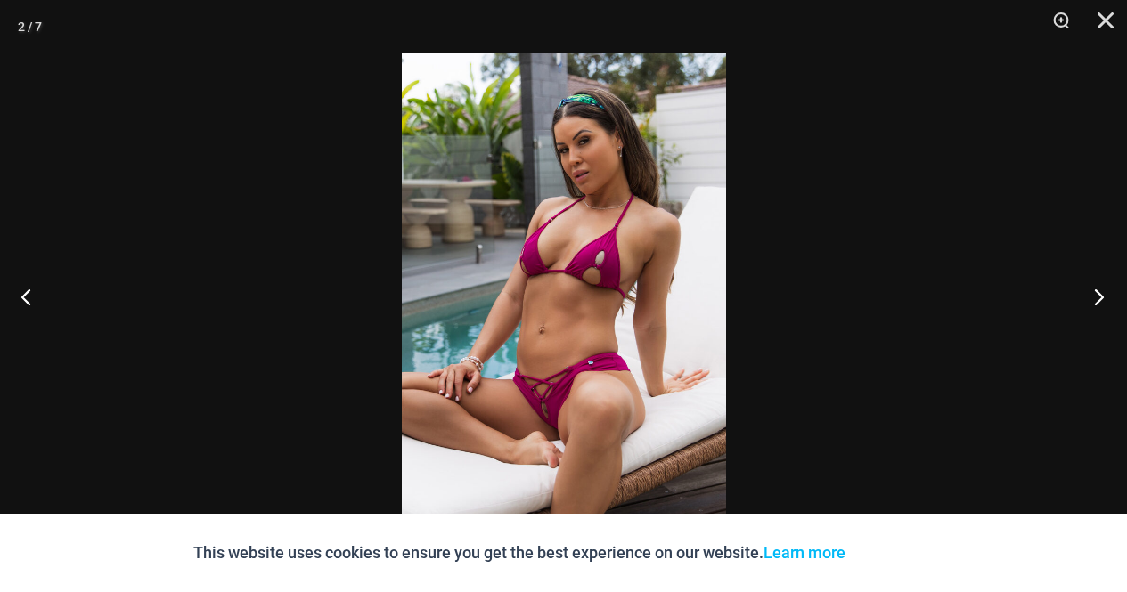
click at [1099, 298] on button "Next" at bounding box center [1093, 296] width 67 height 89
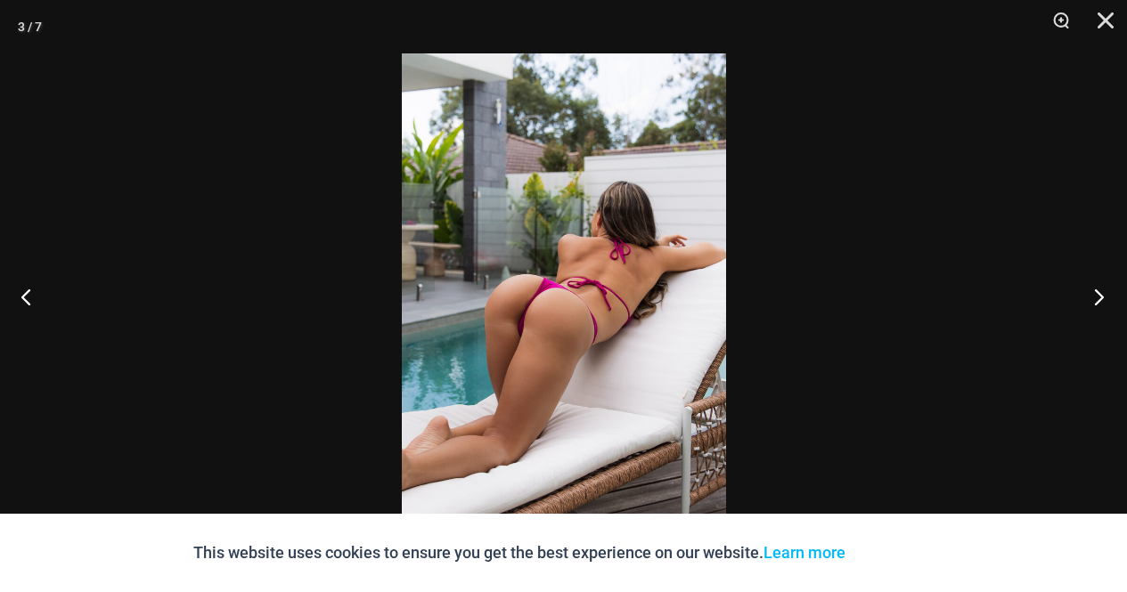
click at [1099, 298] on button "Next" at bounding box center [1093, 296] width 67 height 89
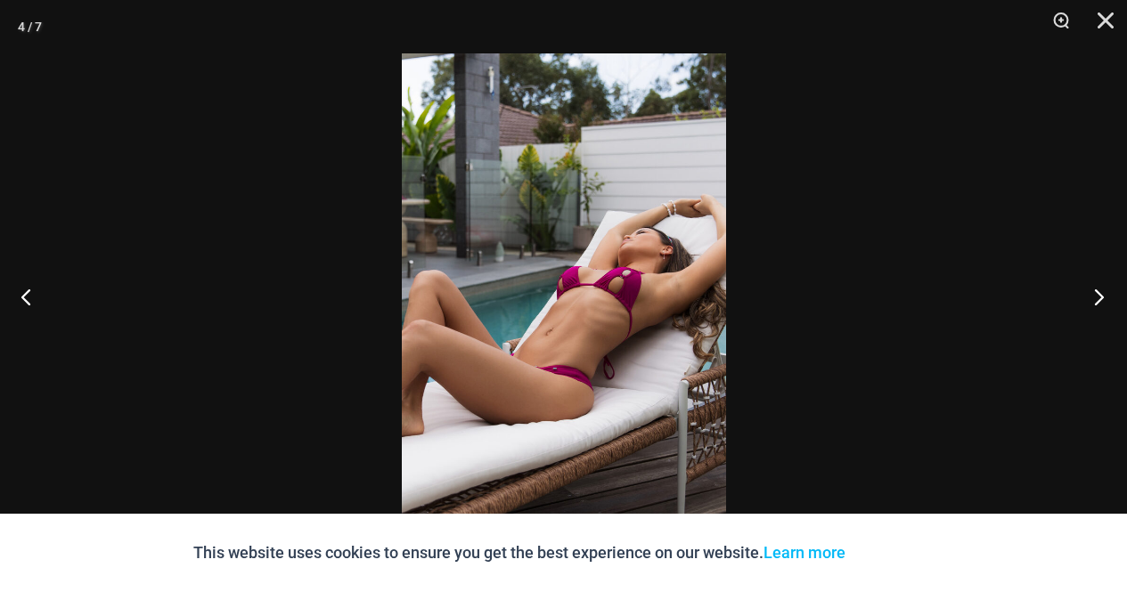
click at [1099, 298] on button "Next" at bounding box center [1093, 296] width 67 height 89
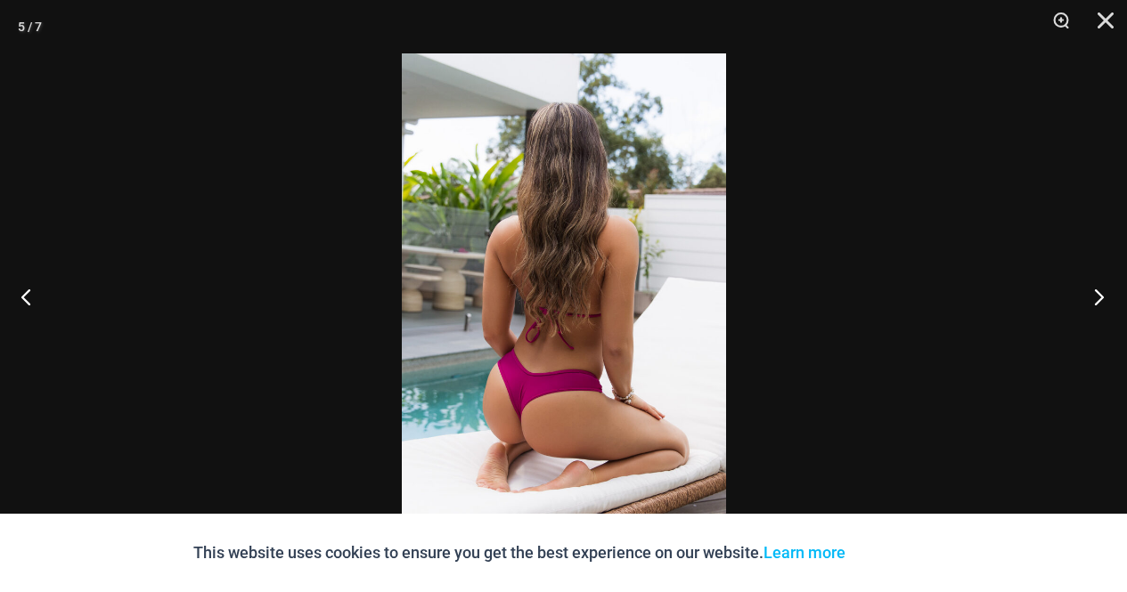
click at [1099, 298] on button "Next" at bounding box center [1093, 296] width 67 height 89
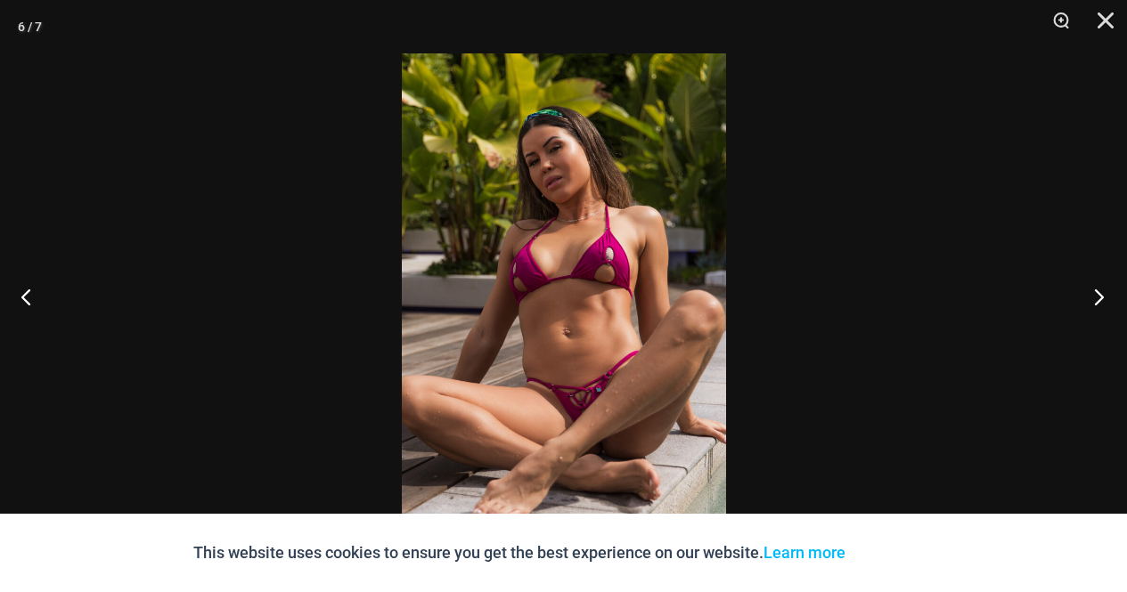
click at [1099, 298] on button "Next" at bounding box center [1093, 296] width 67 height 89
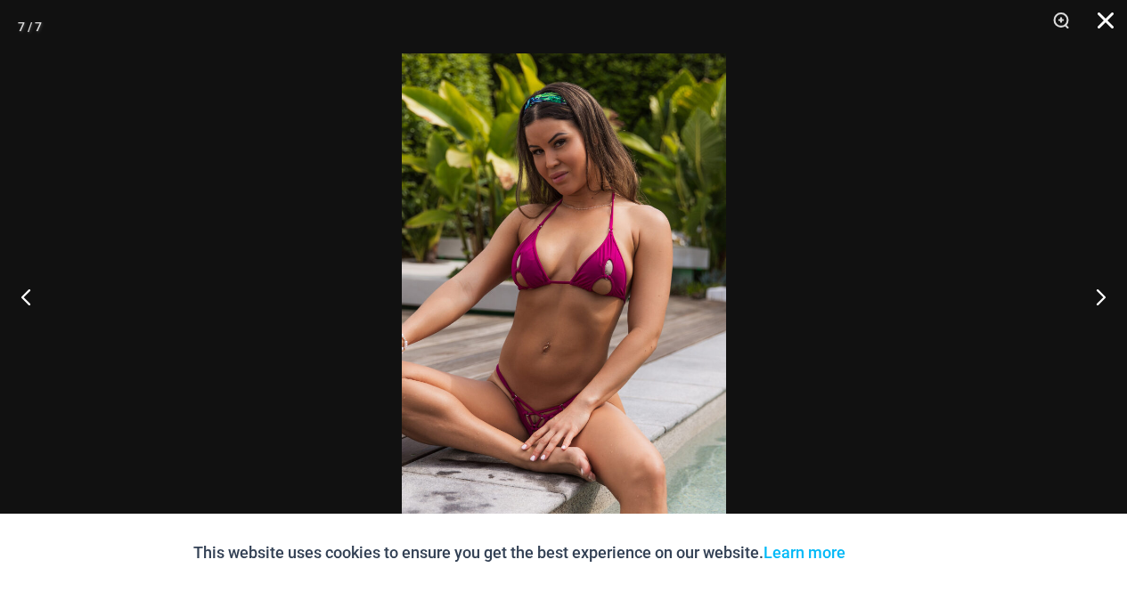
click at [1103, 19] on button "Close" at bounding box center [1099, 26] width 45 height 53
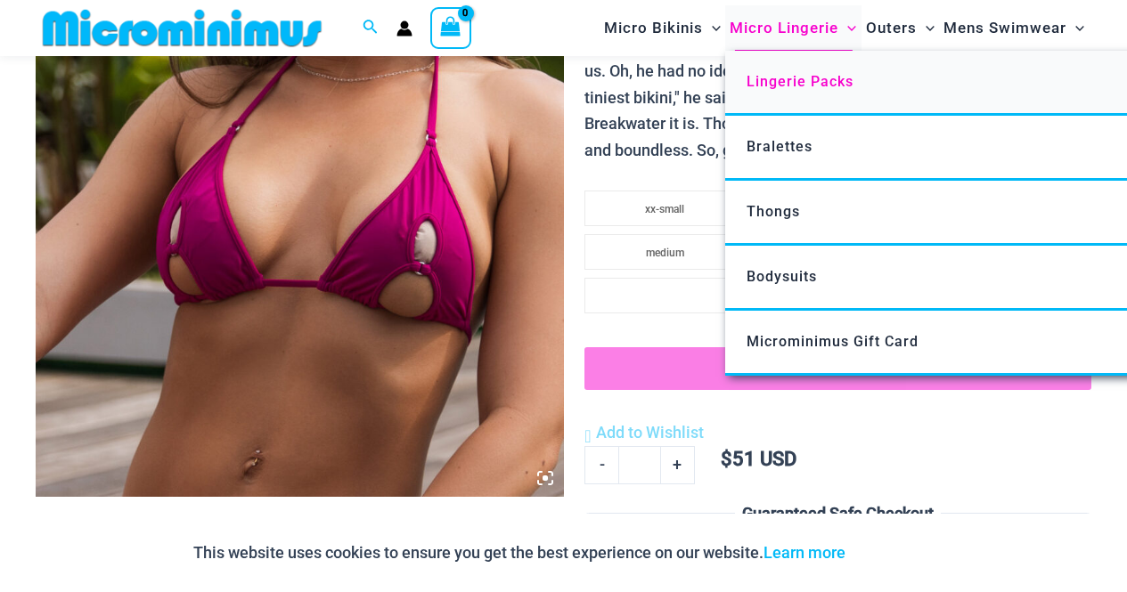
click at [769, 78] on span "Lingerie Packs" at bounding box center [799, 81] width 107 height 17
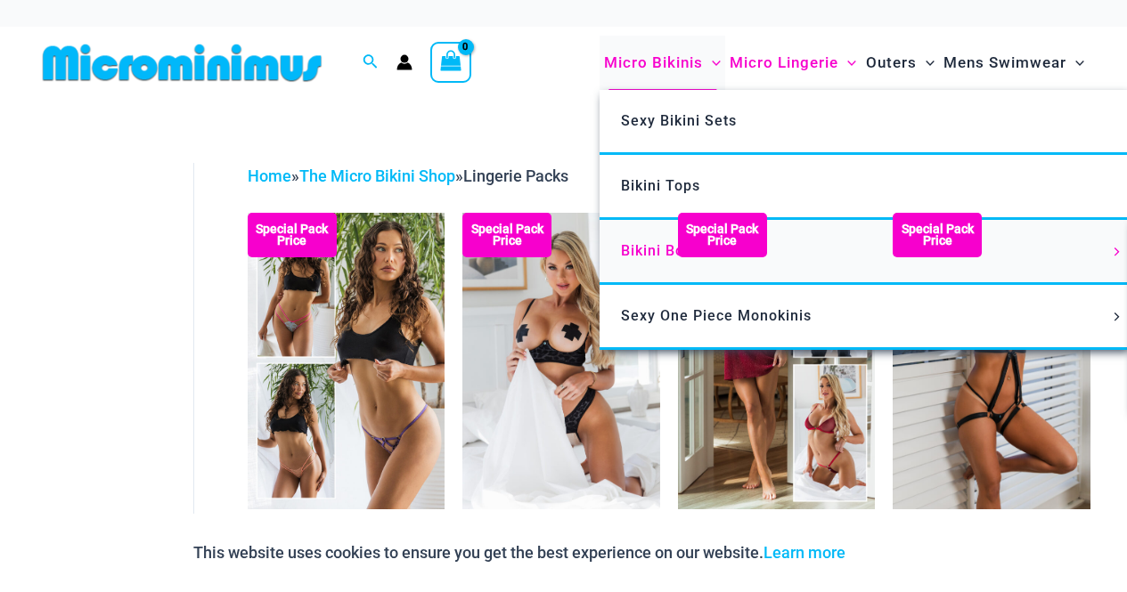
click at [647, 256] on span "Bikini Bottoms" at bounding box center [673, 250] width 104 height 17
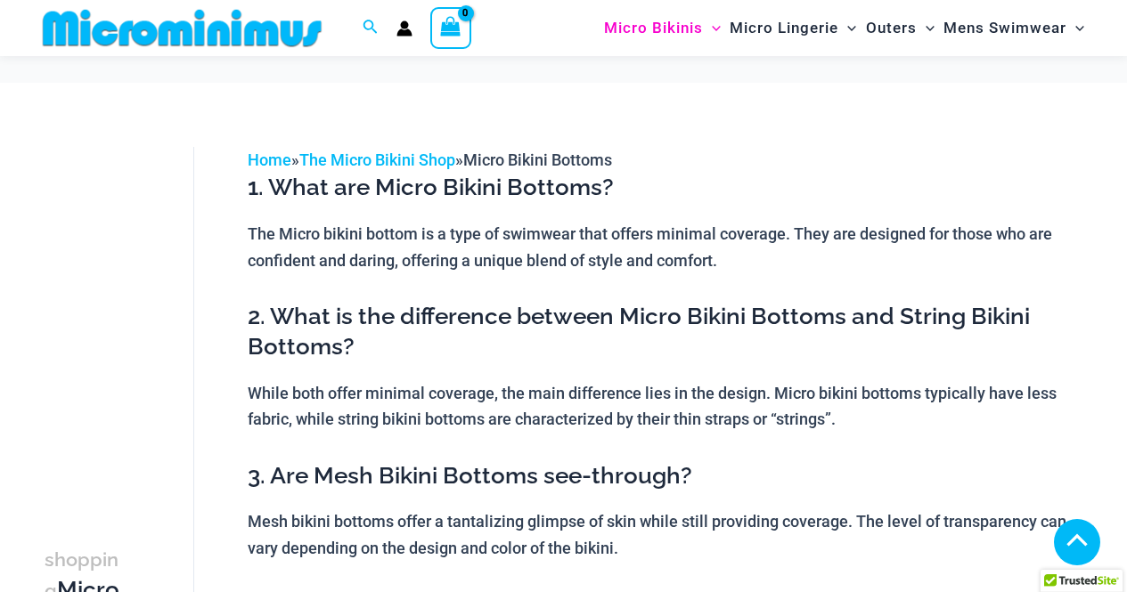
scroll to position [1860, 0]
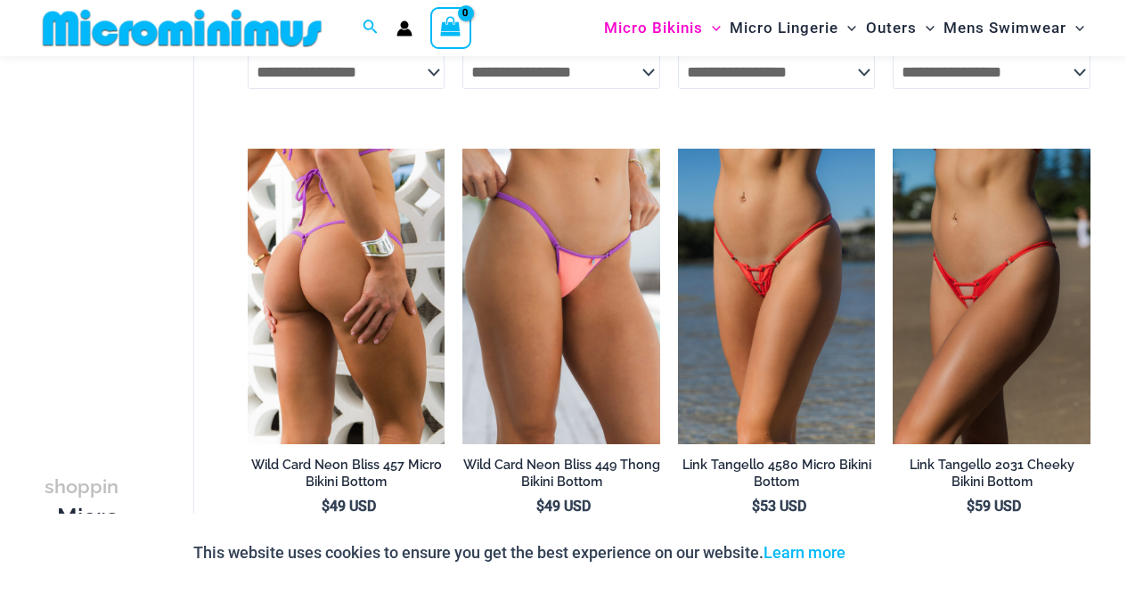
click at [291, 260] on img at bounding box center [347, 297] width 198 height 296
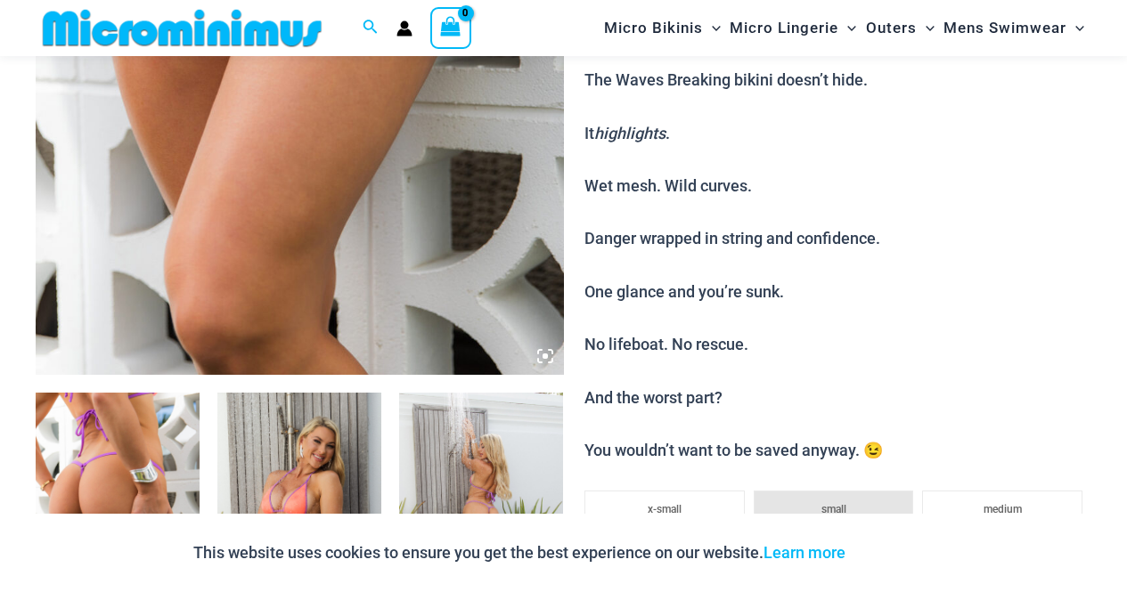
scroll to position [580, 0]
click at [541, 352] on icon at bounding box center [545, 355] width 16 height 16
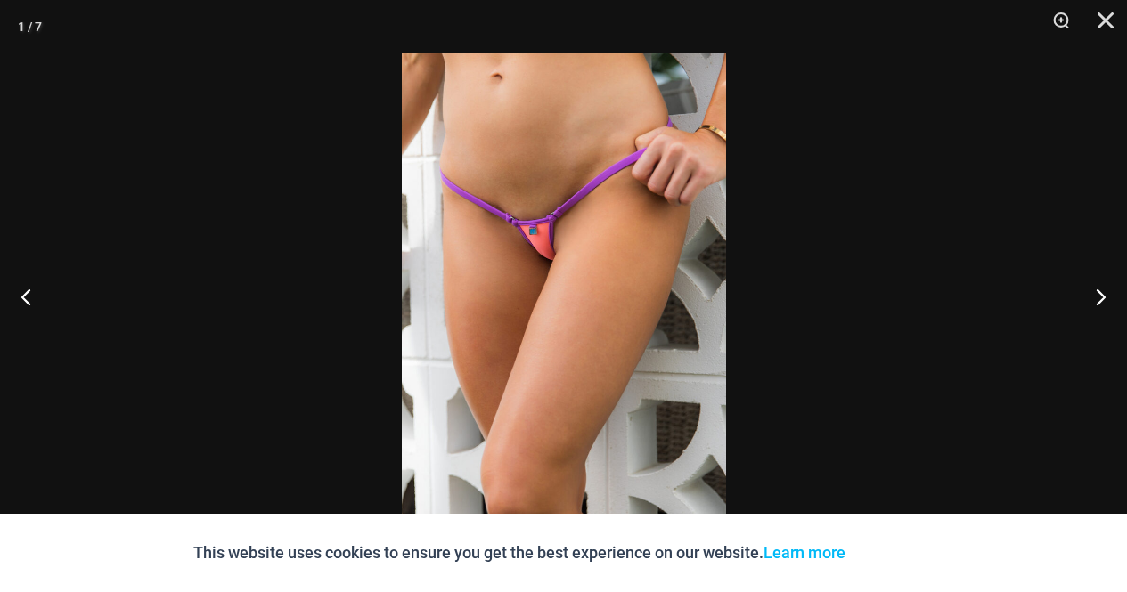
click at [541, 352] on img at bounding box center [564, 295] width 324 height 485
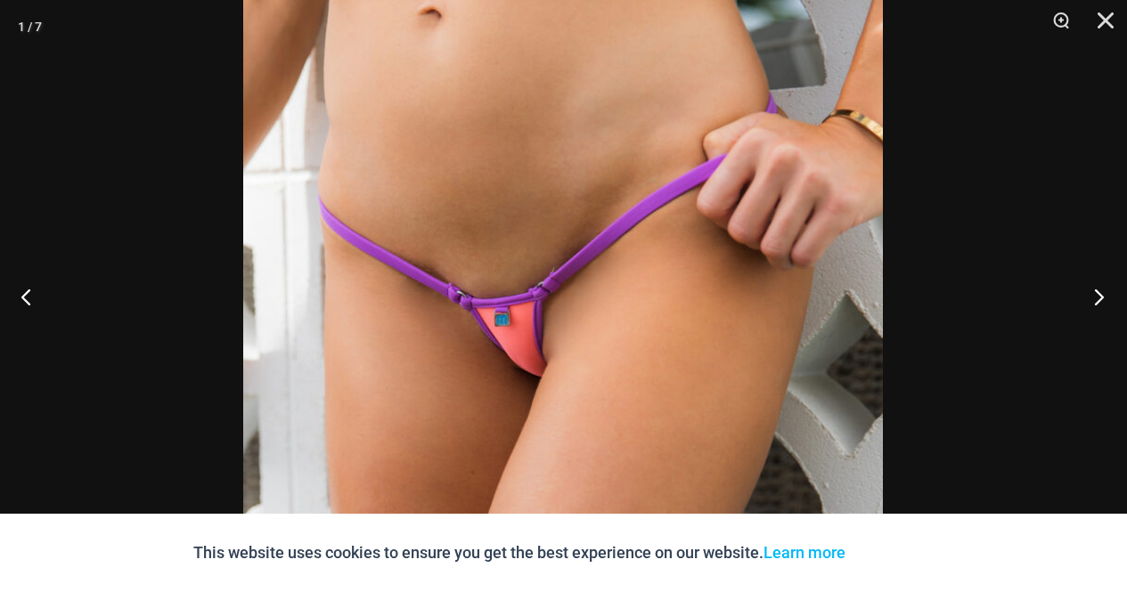
click at [1100, 287] on button "Next" at bounding box center [1093, 296] width 67 height 89
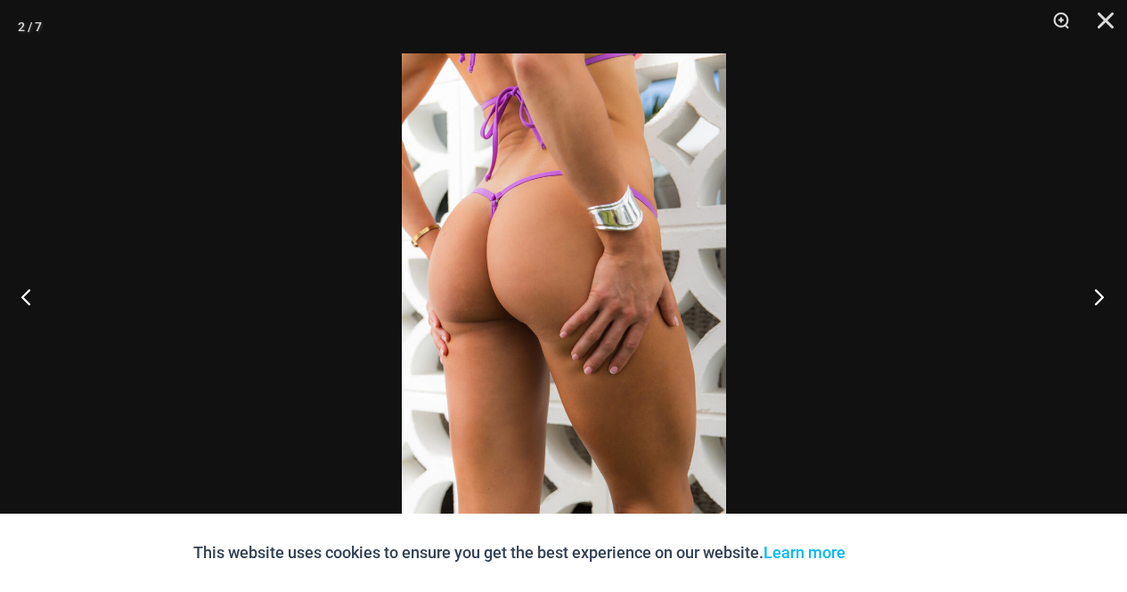
click at [1100, 287] on button "Next" at bounding box center [1093, 296] width 67 height 89
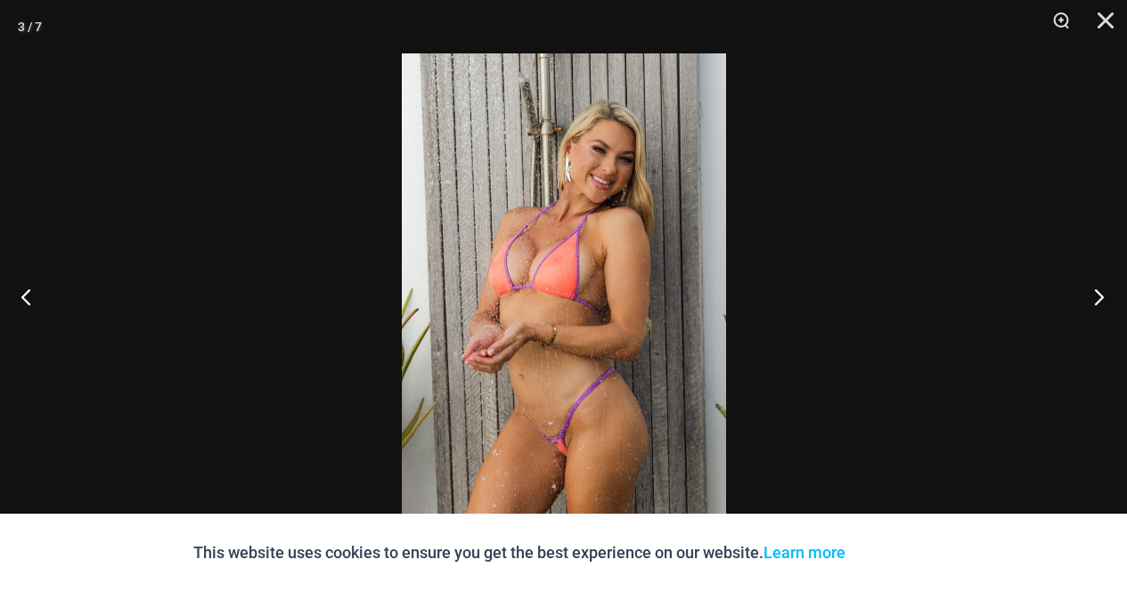
click at [1100, 287] on button "Next" at bounding box center [1093, 296] width 67 height 89
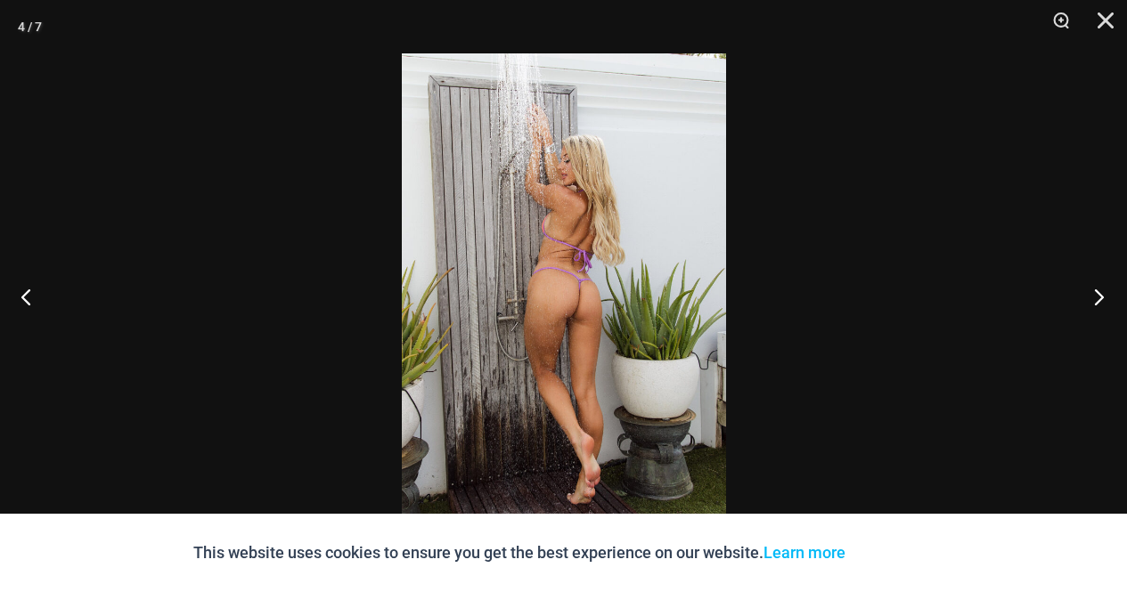
click at [1100, 287] on button "Next" at bounding box center [1093, 296] width 67 height 89
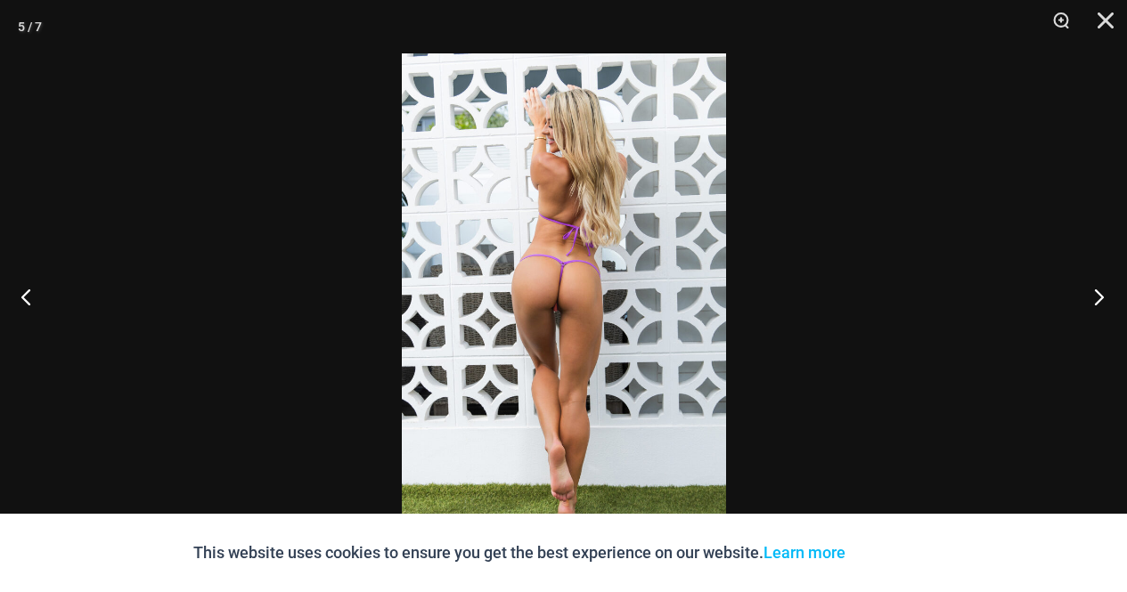
click at [1100, 287] on button "Next" at bounding box center [1093, 296] width 67 height 89
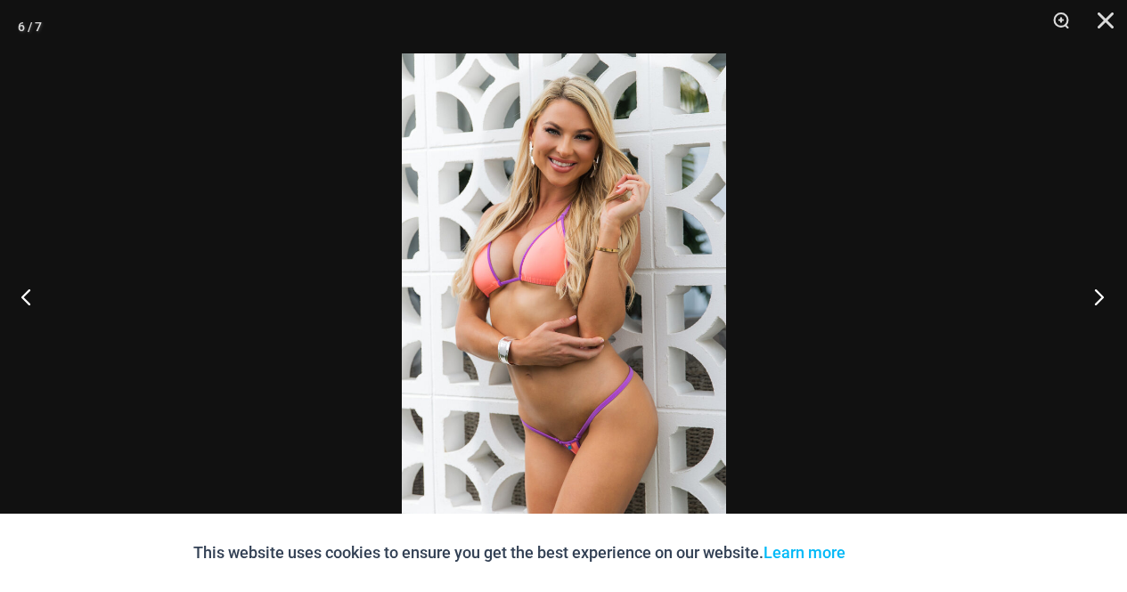
click at [1100, 287] on button "Next" at bounding box center [1093, 296] width 67 height 89
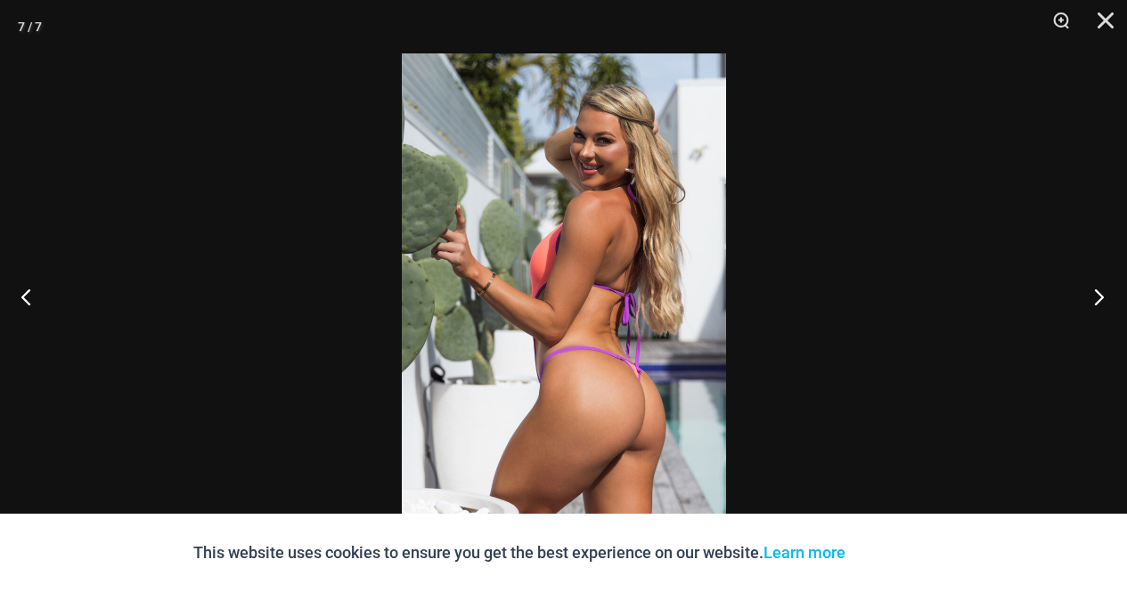
click at [1100, 287] on button "Next" at bounding box center [1093, 296] width 67 height 89
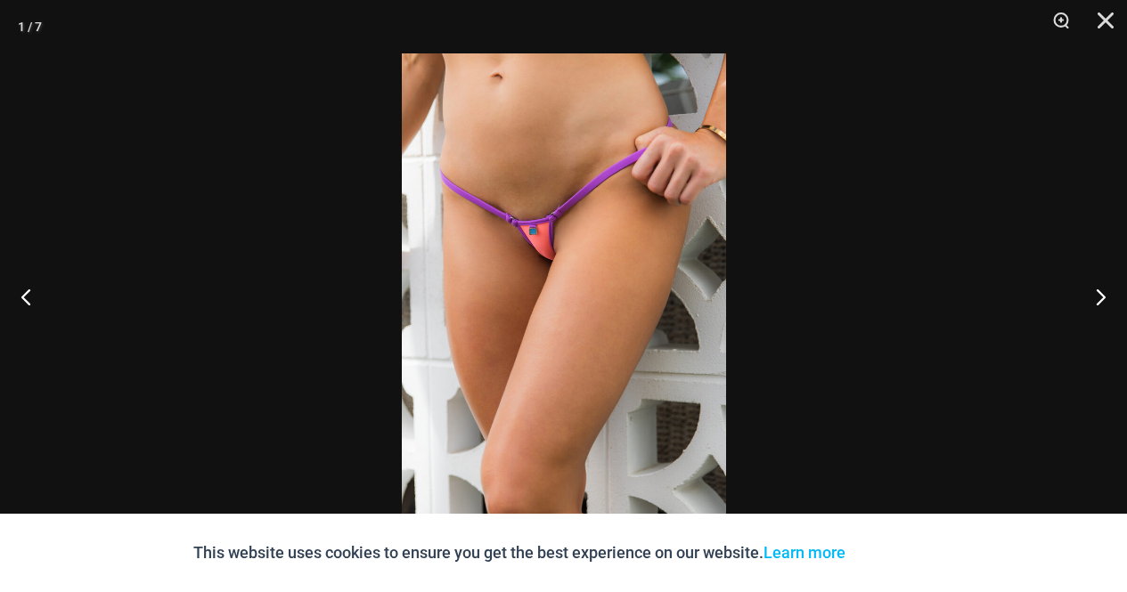
click at [473, 257] on img at bounding box center [564, 295] width 324 height 485
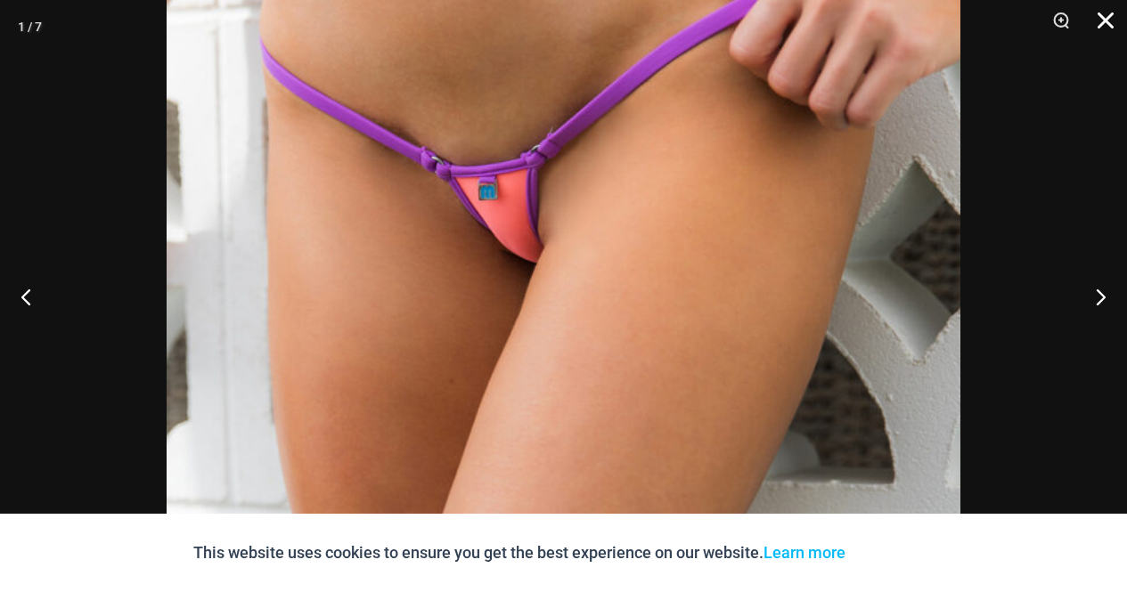
click at [1109, 19] on button "Close" at bounding box center [1099, 26] width 45 height 53
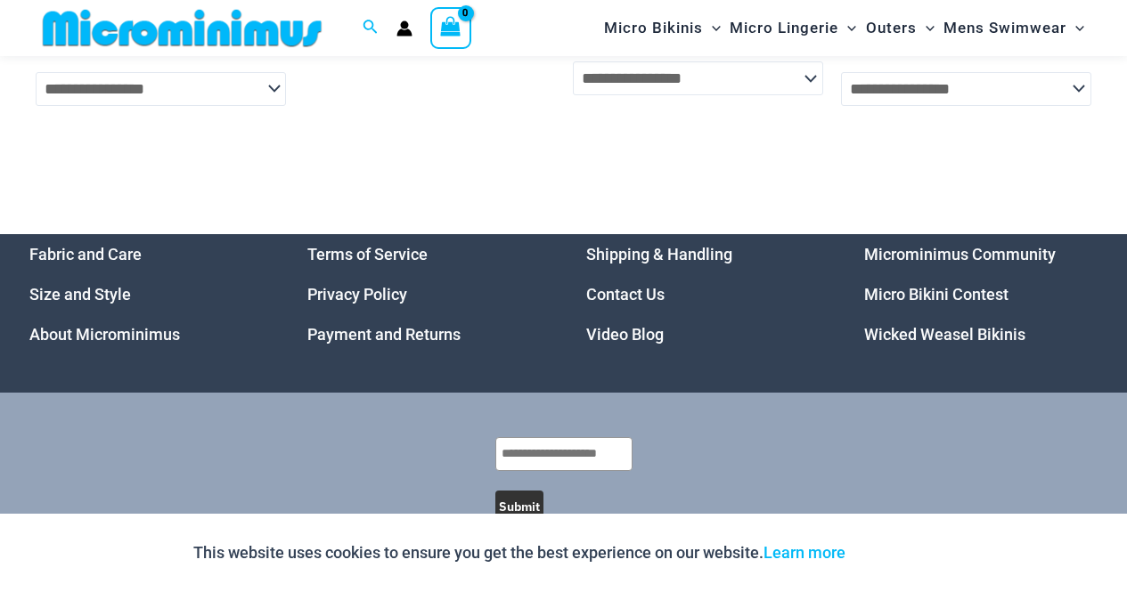
scroll to position [5642, 0]
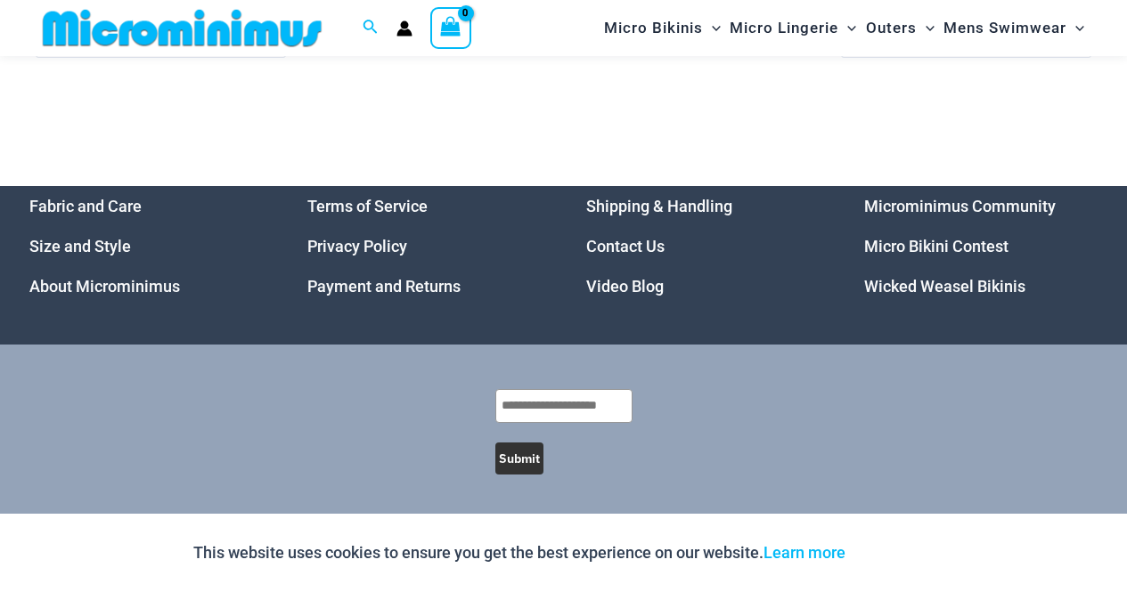
click at [905, 249] on link "Micro Bikini Contest" at bounding box center [936, 246] width 144 height 19
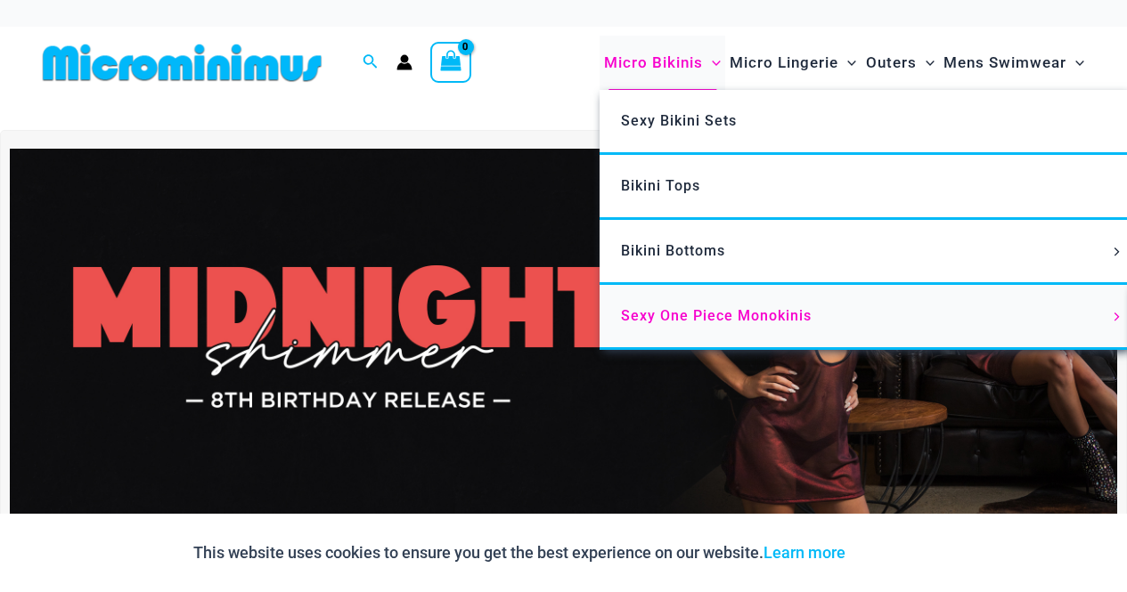
click at [644, 309] on span "Sexy One Piece Monokinis" at bounding box center [716, 315] width 191 height 17
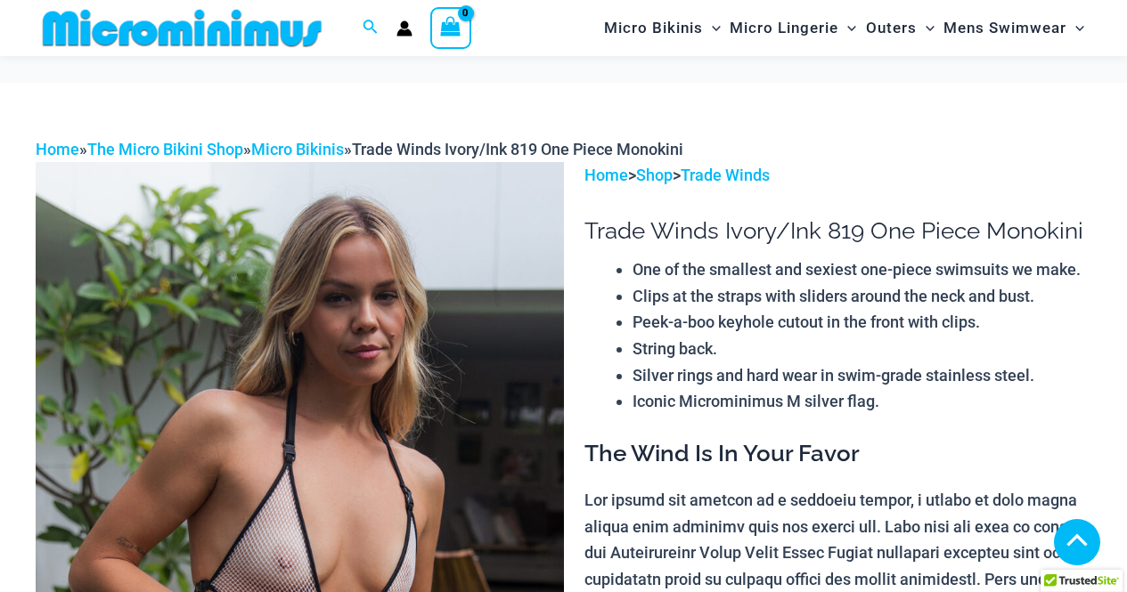
scroll to position [712, 0]
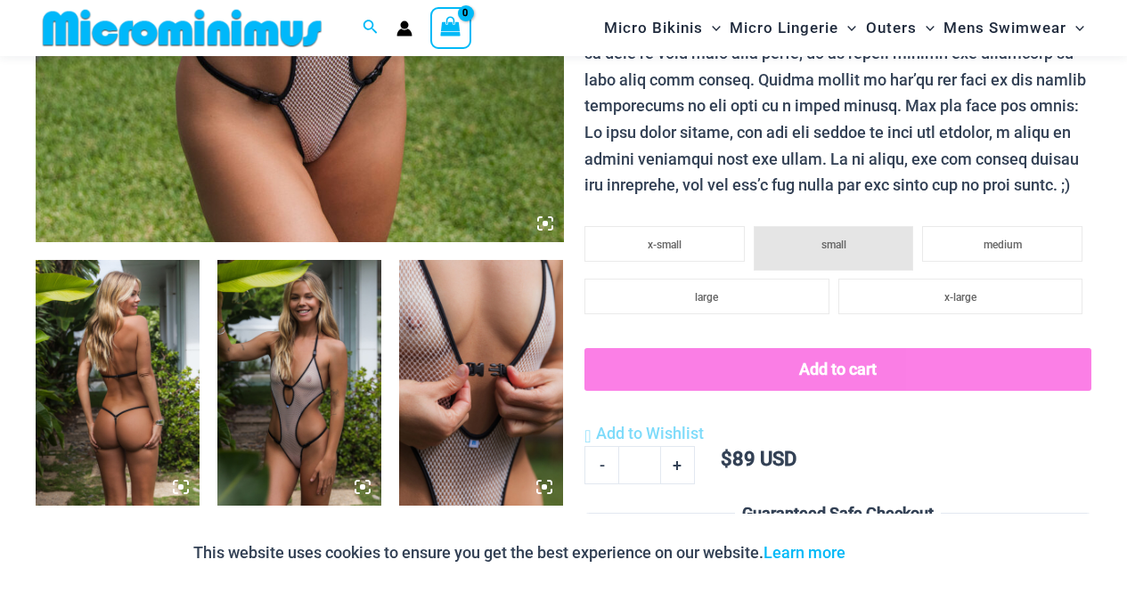
click at [544, 220] on icon at bounding box center [545, 224] width 16 height 16
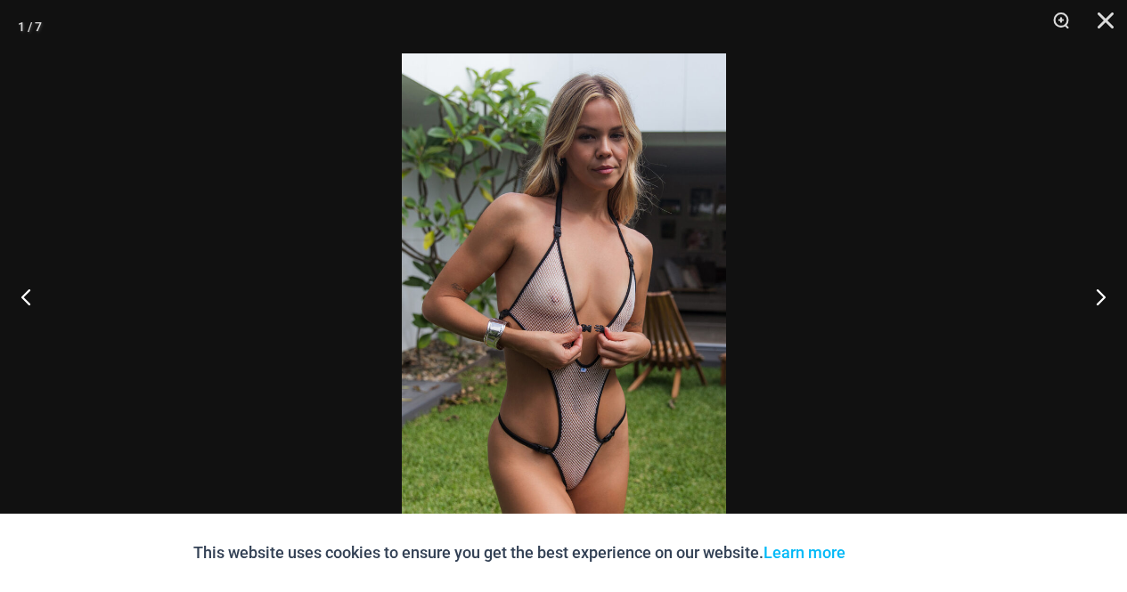
click at [558, 434] on img at bounding box center [564, 295] width 324 height 485
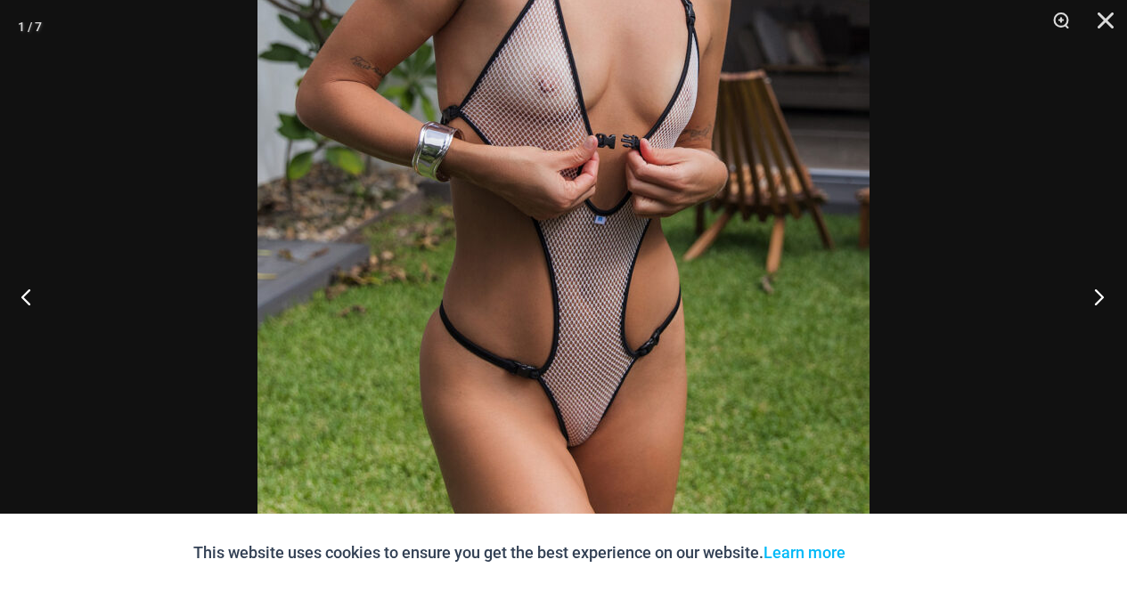
click at [1104, 298] on button "Next" at bounding box center [1093, 296] width 67 height 89
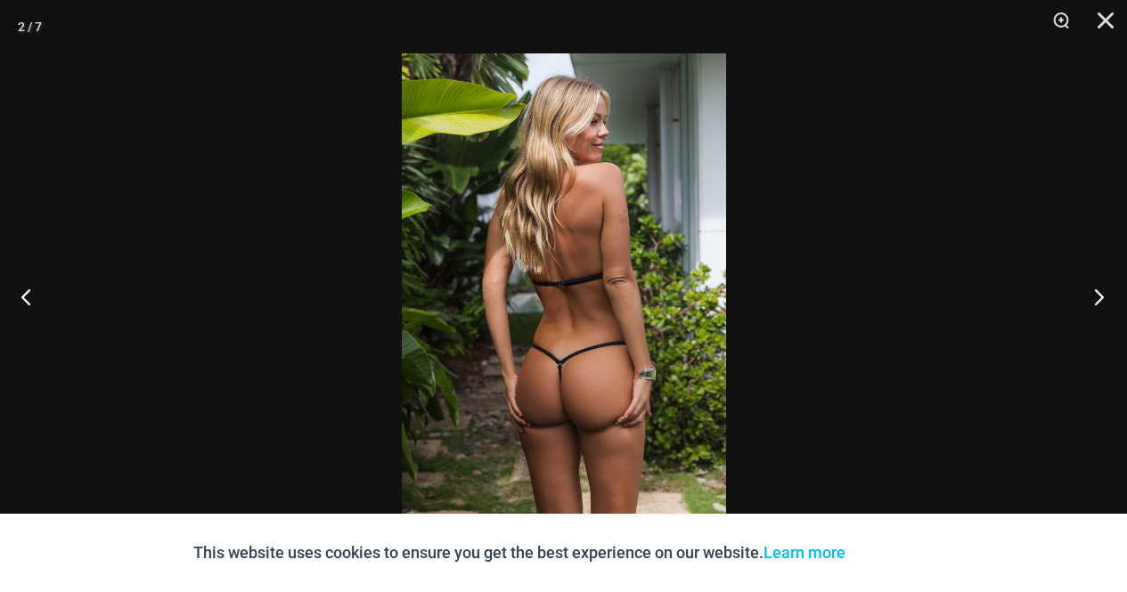
click at [1104, 298] on button "Next" at bounding box center [1093, 296] width 67 height 89
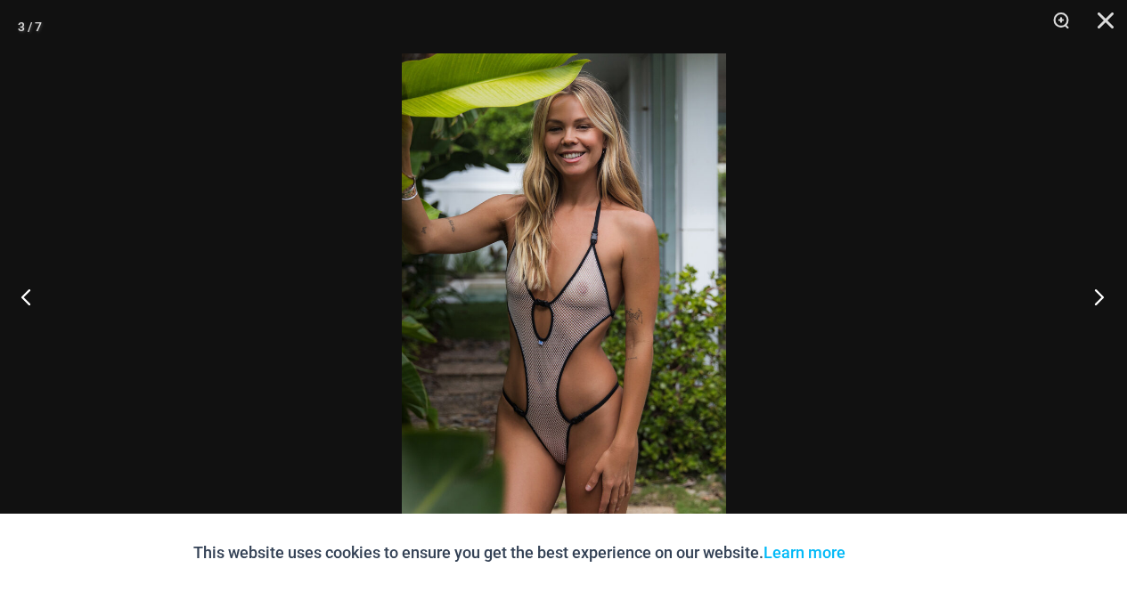
click at [1104, 298] on button "Next" at bounding box center [1093, 296] width 67 height 89
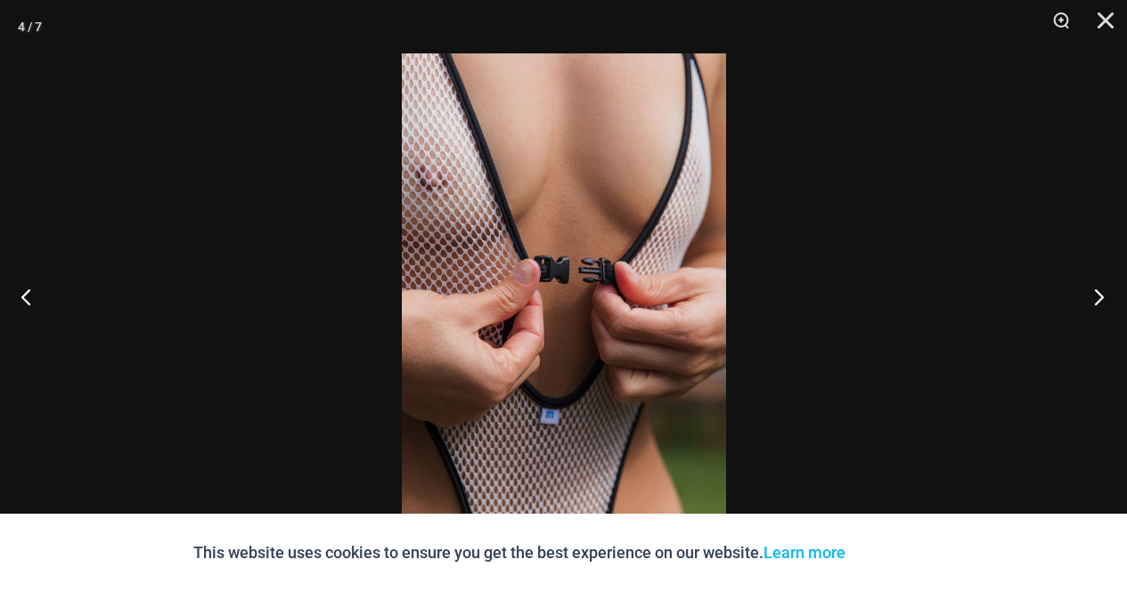
click at [1104, 298] on button "Next" at bounding box center [1093, 296] width 67 height 89
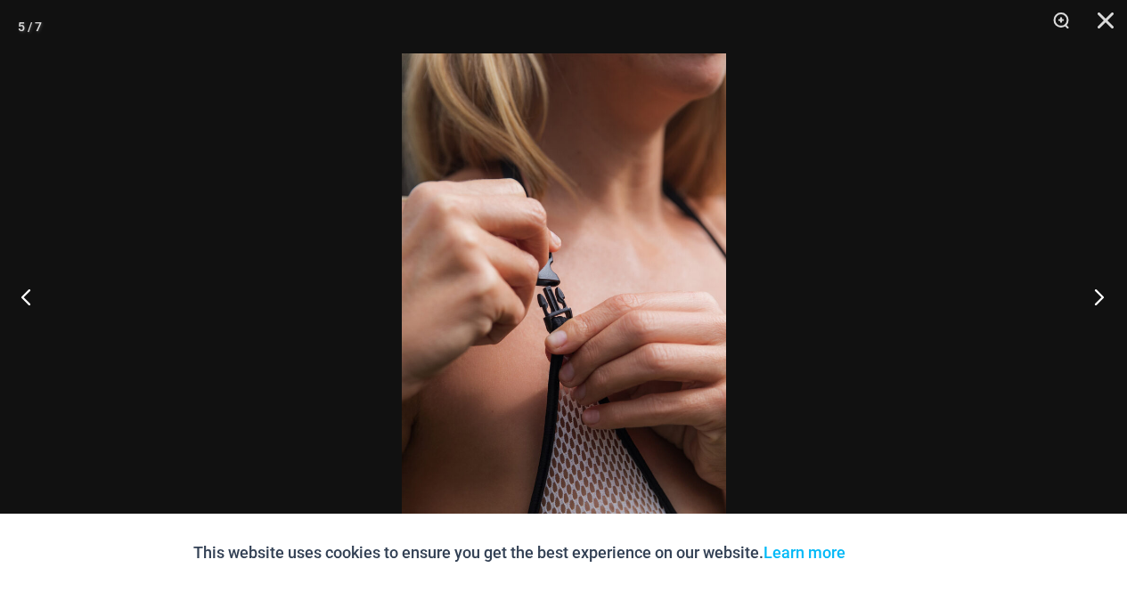
click at [1104, 298] on button "Next" at bounding box center [1093, 296] width 67 height 89
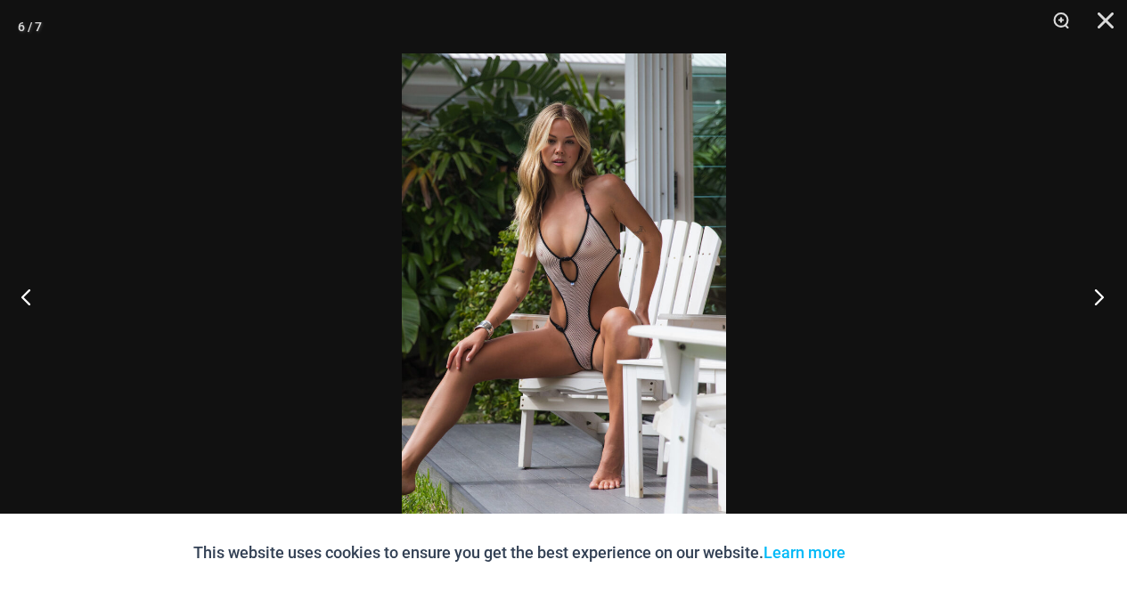
click at [1104, 298] on button "Next" at bounding box center [1093, 296] width 67 height 89
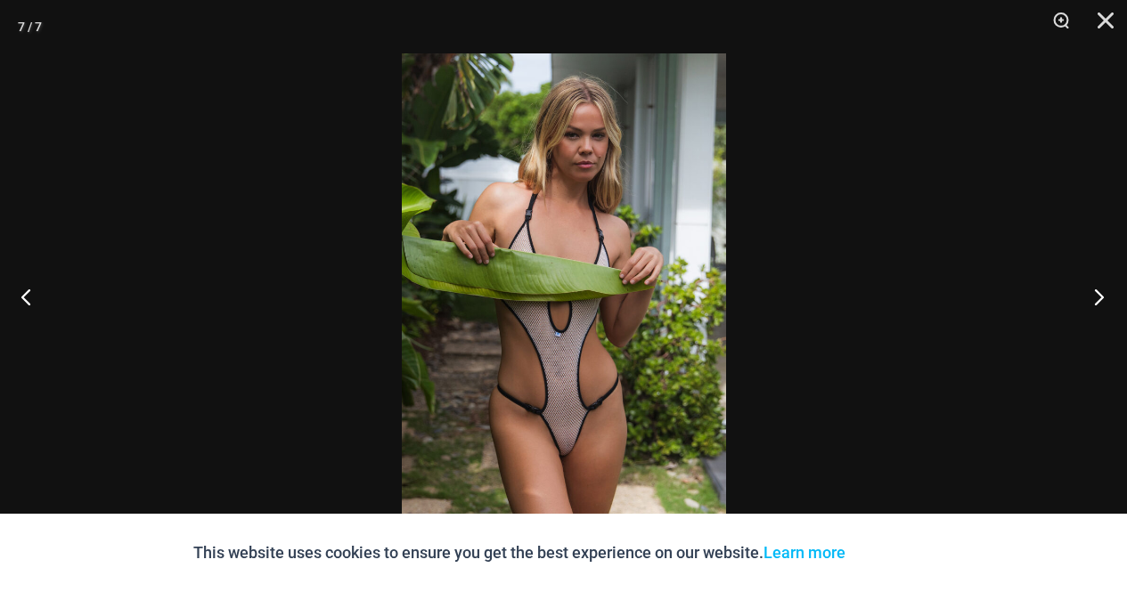
click at [1104, 298] on button "Next" at bounding box center [1093, 296] width 67 height 89
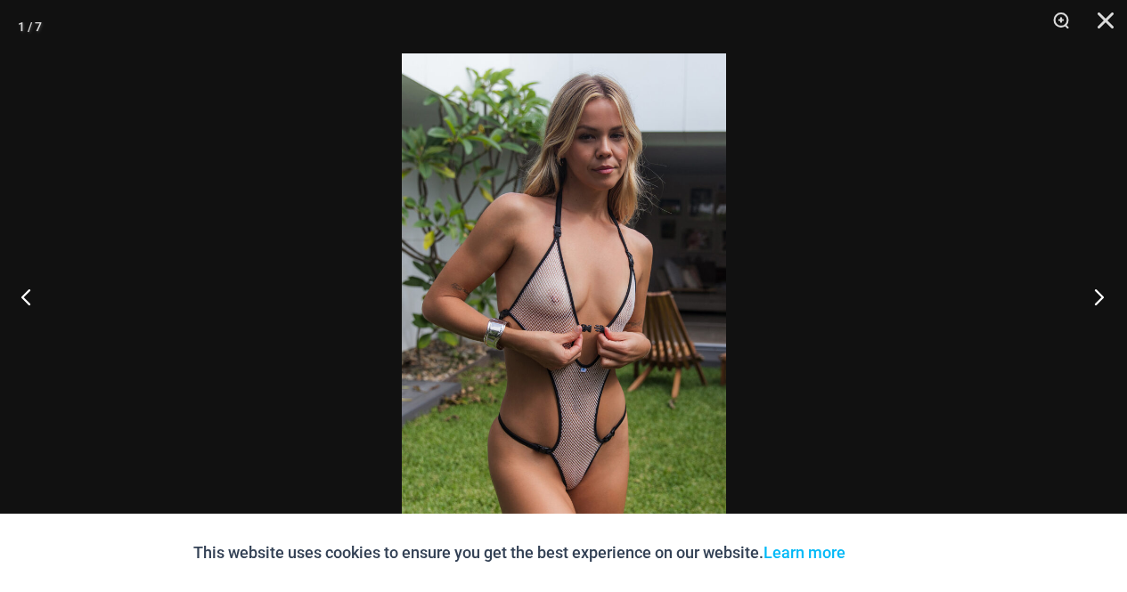
click at [1104, 298] on button "Next" at bounding box center [1093, 296] width 67 height 89
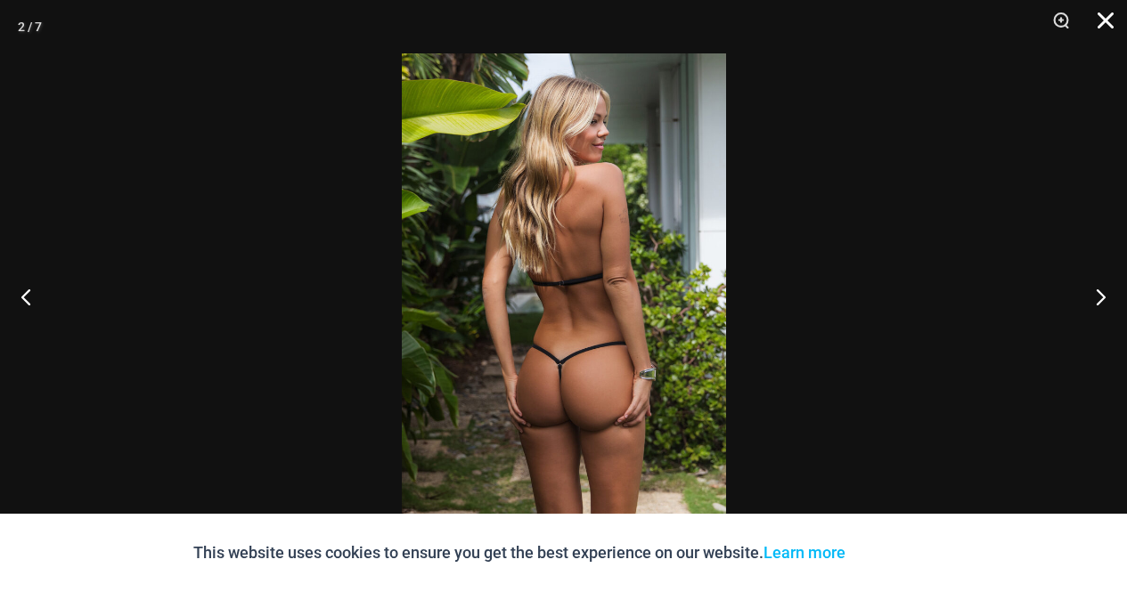
click at [1100, 15] on button "Close" at bounding box center [1099, 26] width 45 height 53
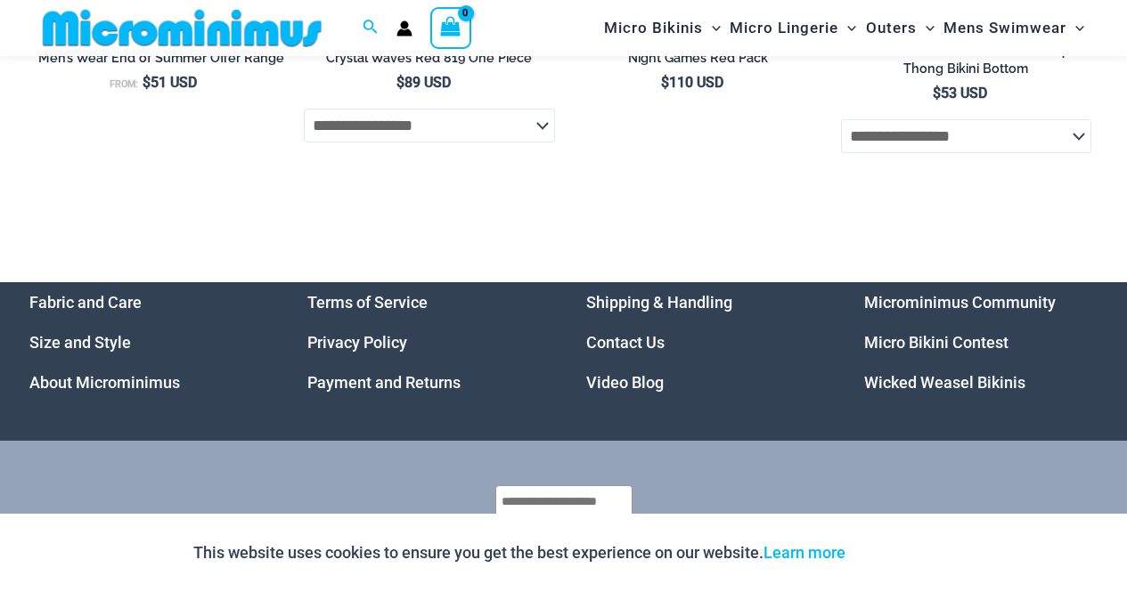
scroll to position [5844, 0]
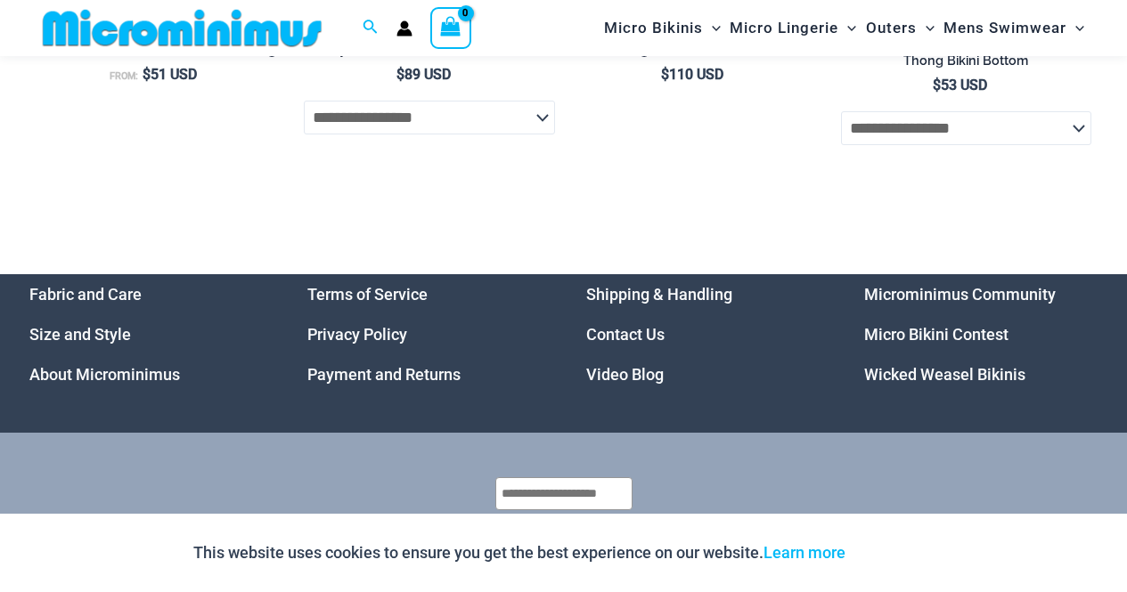
click at [915, 384] on link "Wicked Weasel Bikinis" at bounding box center [944, 374] width 161 height 19
